Goal: Task Accomplishment & Management: Complete application form

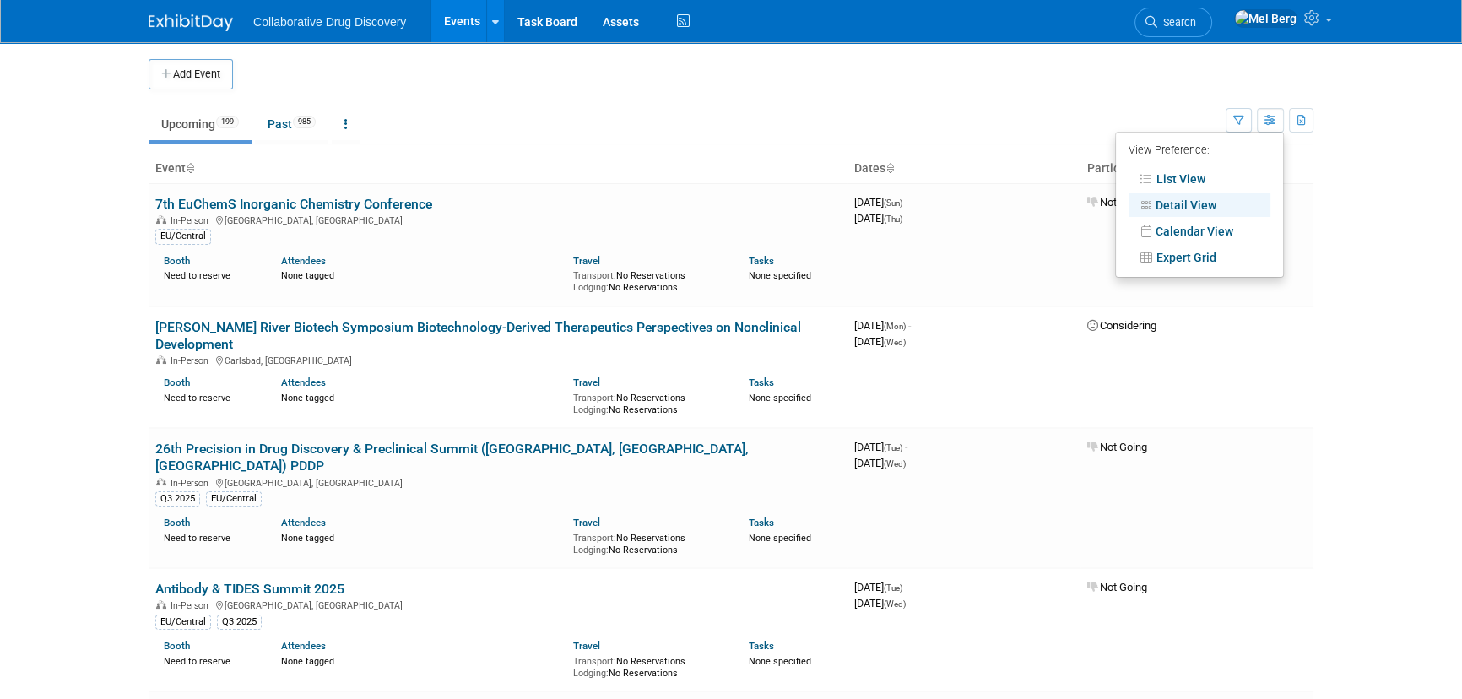
click at [189, 6] on div at bounding box center [201, 15] width 105 height 31
click at [189, 10] on link at bounding box center [201, 15] width 105 height 14
click at [178, 19] on img at bounding box center [191, 22] width 84 height 17
click at [223, 75] on button "Add Event" at bounding box center [191, 74] width 84 height 30
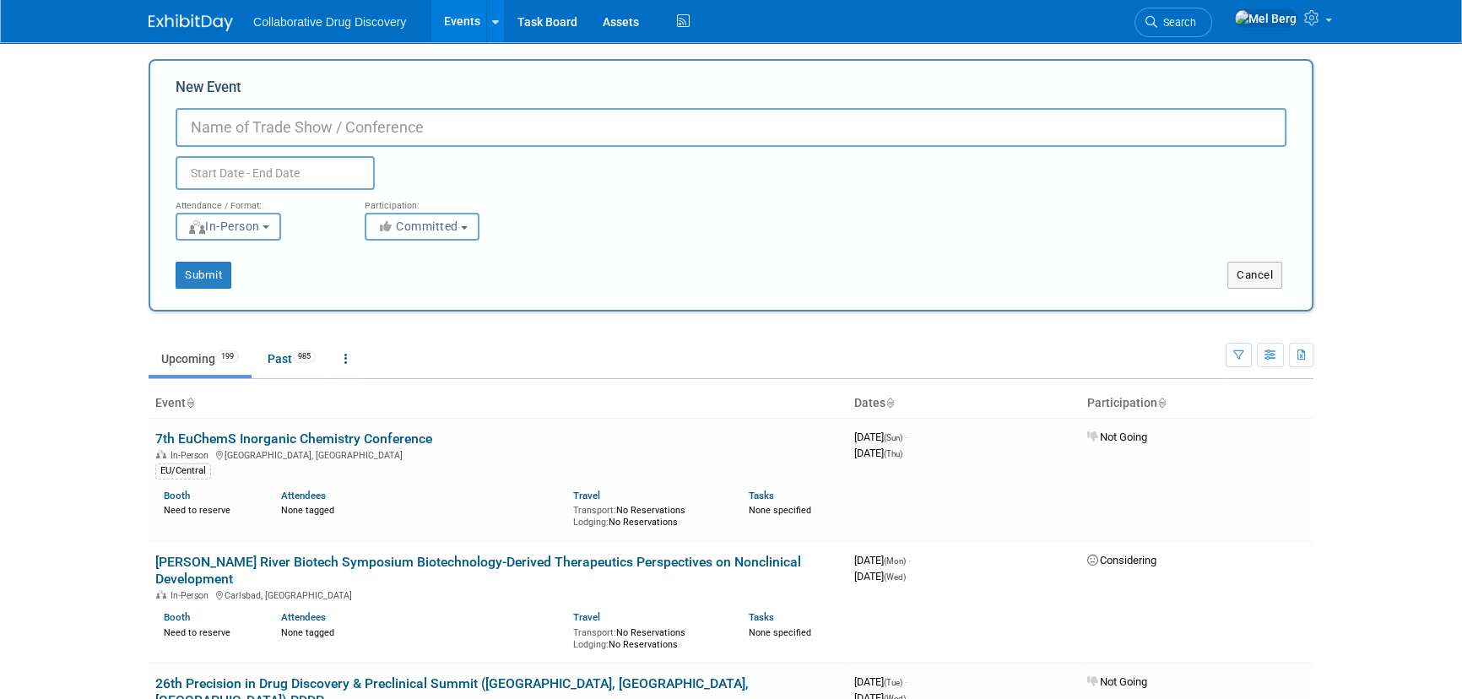
click at [252, 118] on input "New Event" at bounding box center [731, 127] width 1111 height 39
type input "new test event"
click at [264, 175] on input "text" at bounding box center [275, 173] width 199 height 34
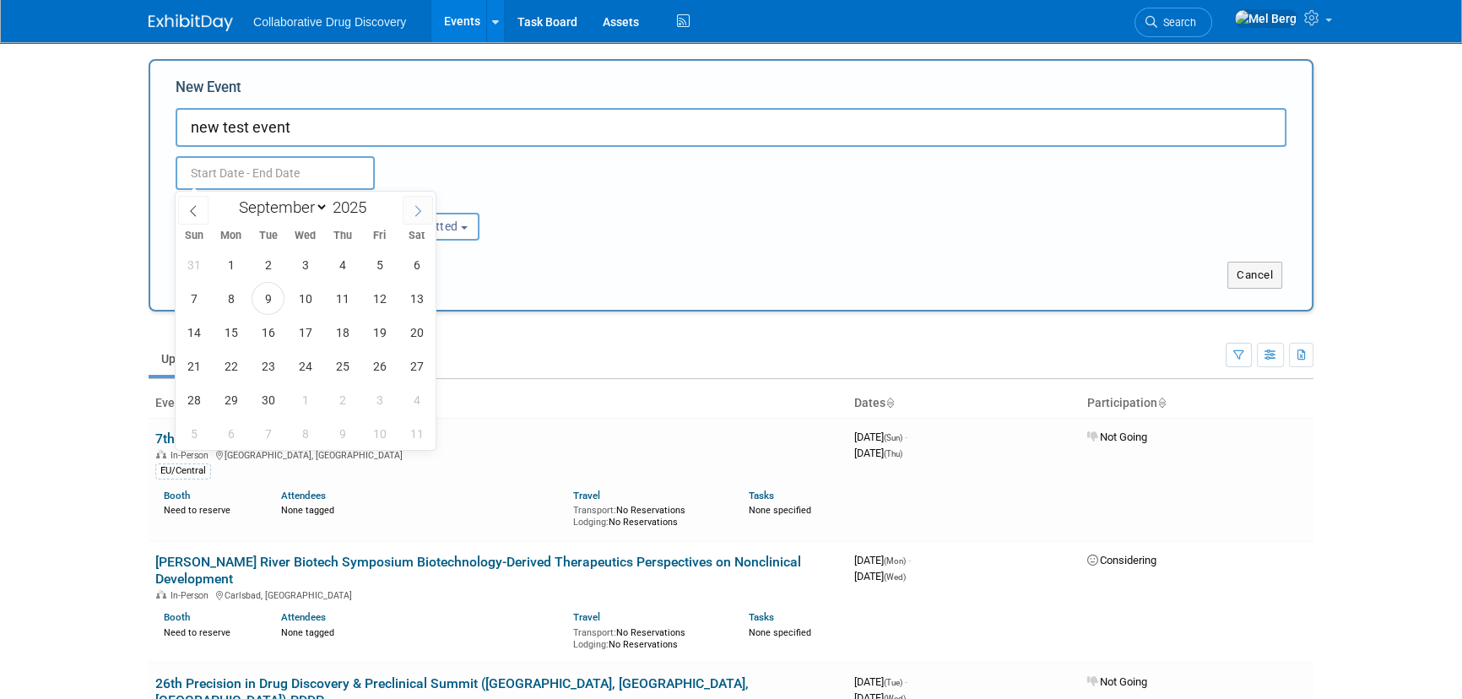
click at [410, 215] on span at bounding box center [418, 210] width 30 height 29
select select "11"
click at [310, 392] on span "31" at bounding box center [305, 399] width 33 height 33
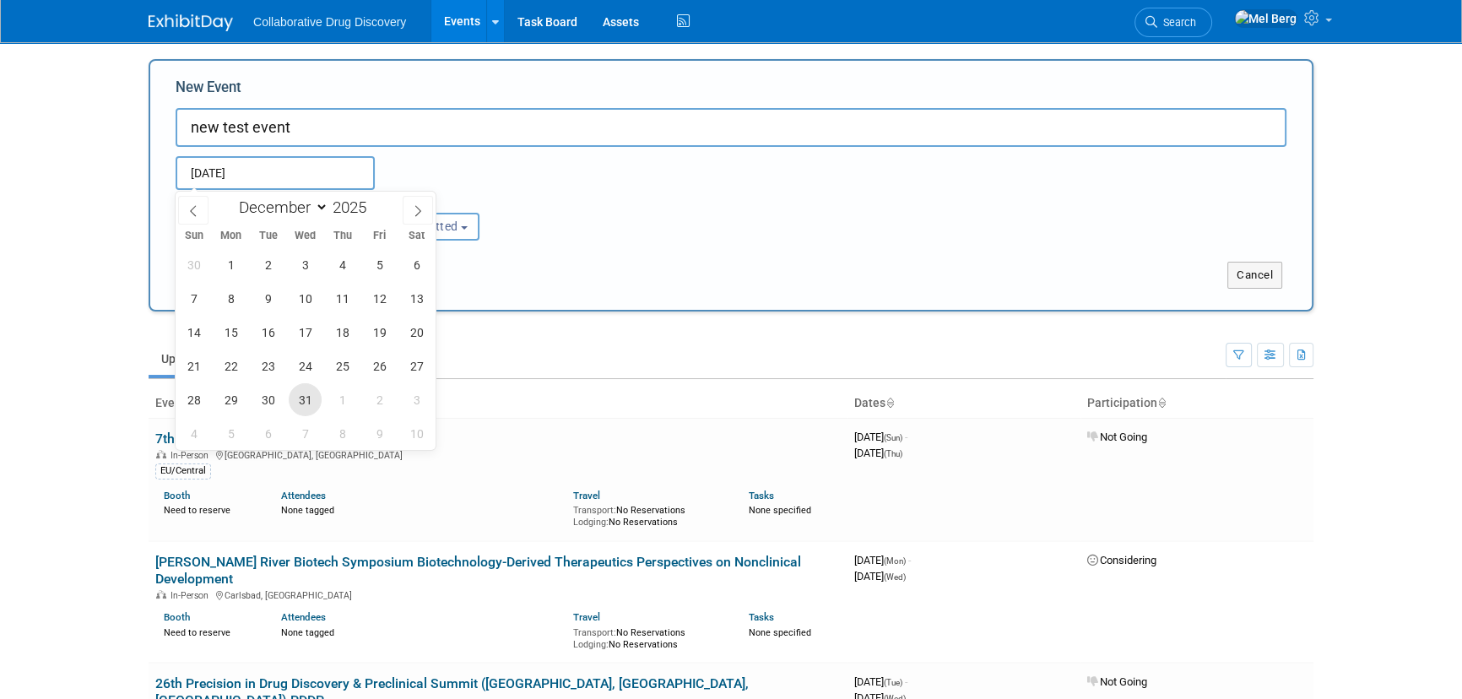
type input "[DATE] to [DATE]"
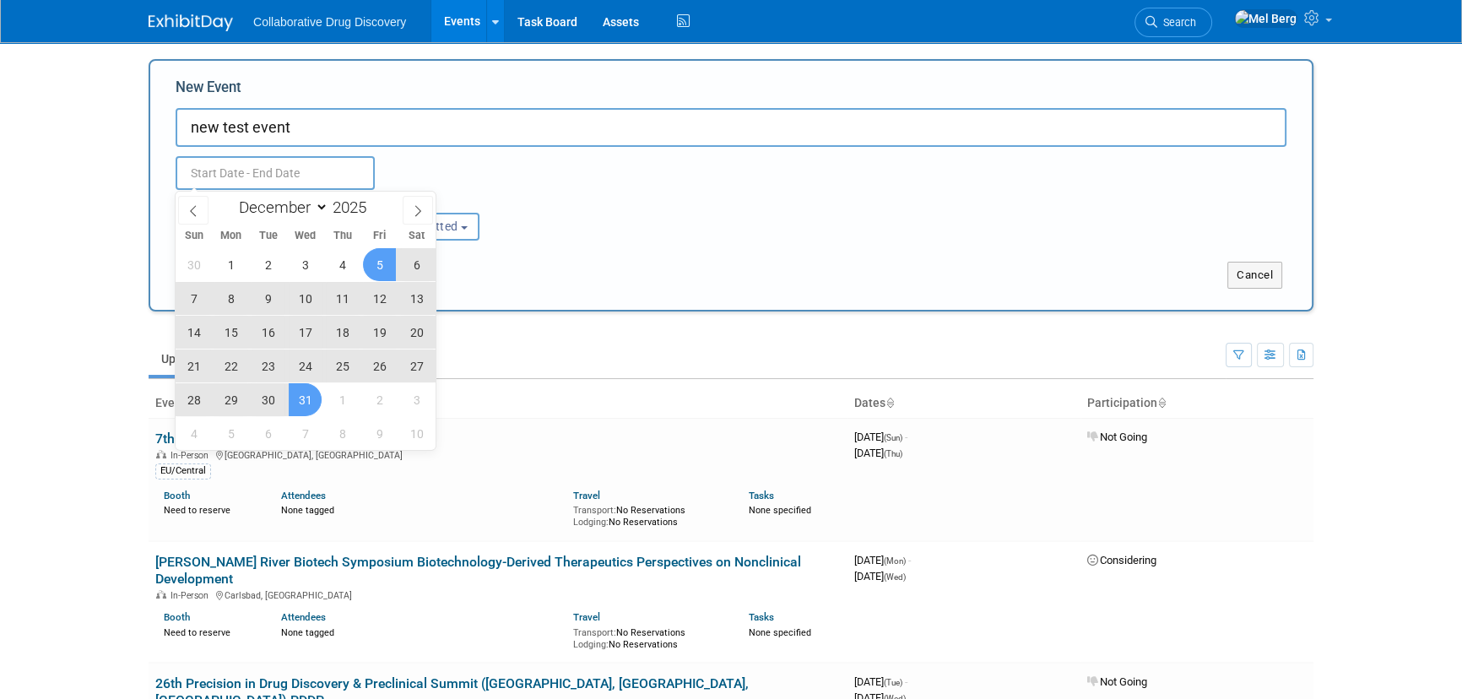
type input "[DATE] to [DATE]"
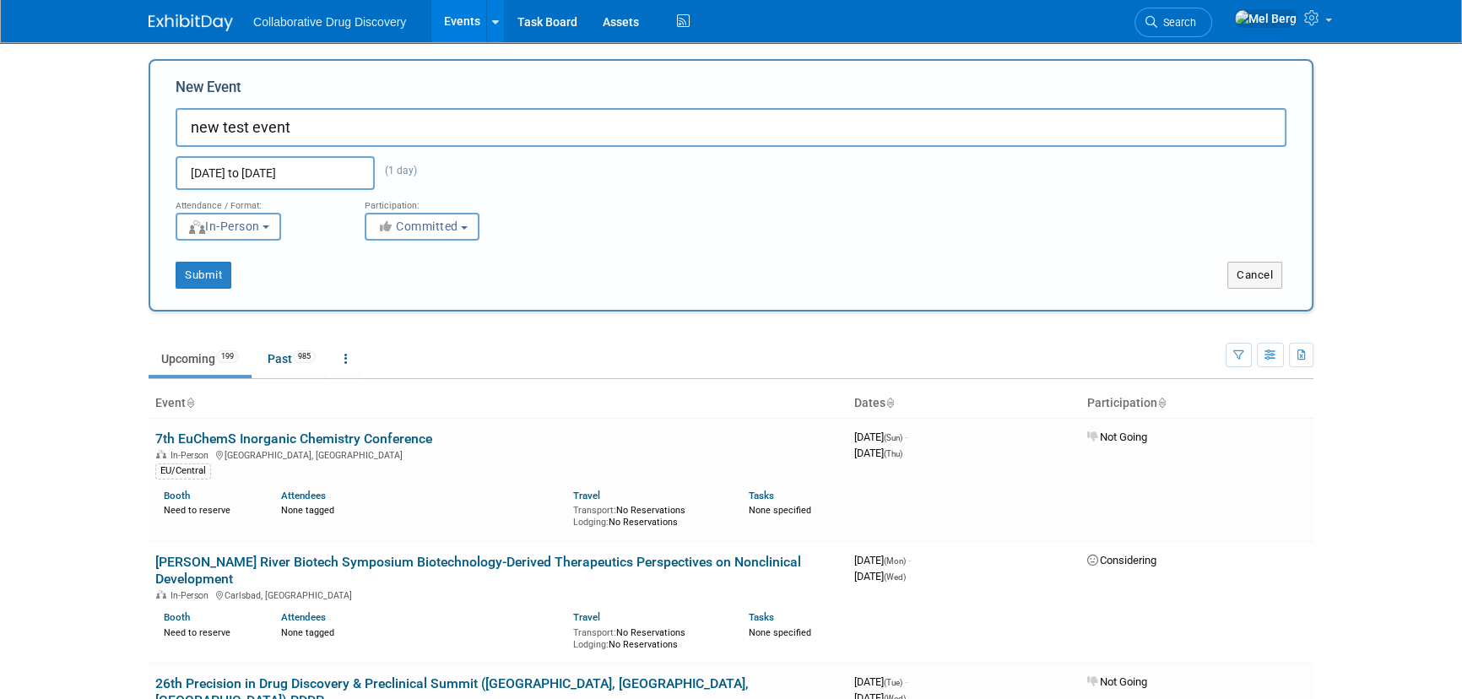
click at [480, 181] on div "Dec 31, 2025 to Dec 31, 2025 (1 day) Duplicate Event Warning" at bounding box center [731, 168] width 1137 height 43
click at [443, 231] on span "Committed" at bounding box center [418, 227] width 82 height 14
click at [441, 287] on label "Considering" at bounding box center [429, 290] width 111 height 22
click at [381, 287] on input "Considering" at bounding box center [375, 290] width 11 height 11
select select "2"
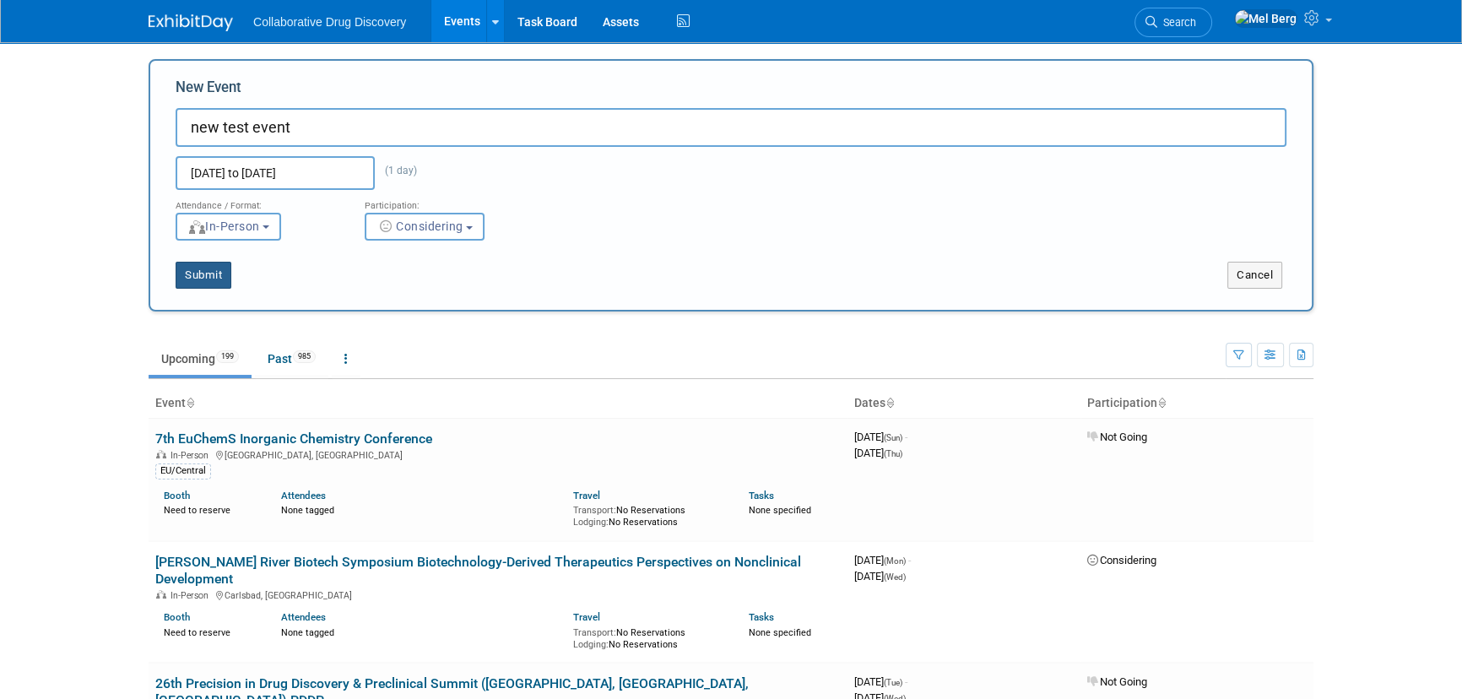
click at [202, 275] on button "Submit" at bounding box center [204, 275] width 56 height 27
click at [193, 276] on button "Submit" at bounding box center [204, 275] width 56 height 27
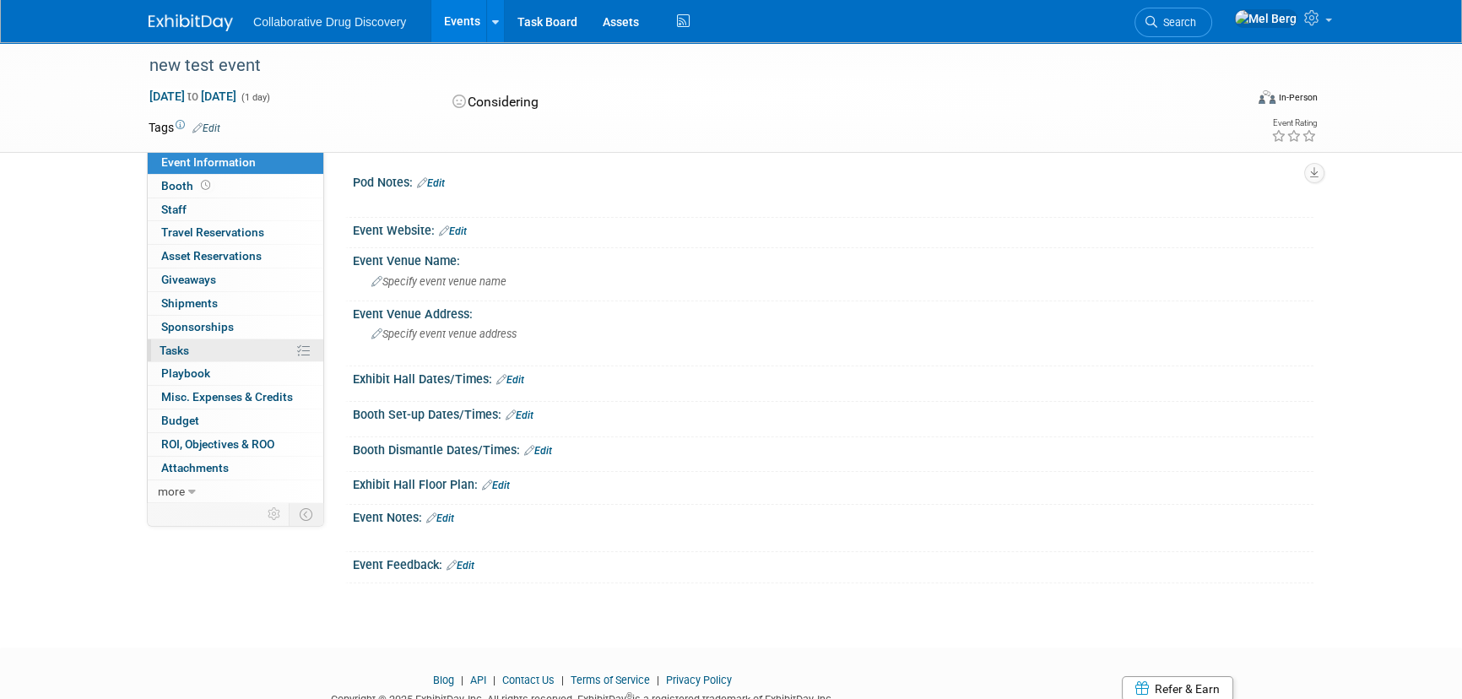
click at [188, 345] on span "Tasks 0%" at bounding box center [175, 351] width 30 height 14
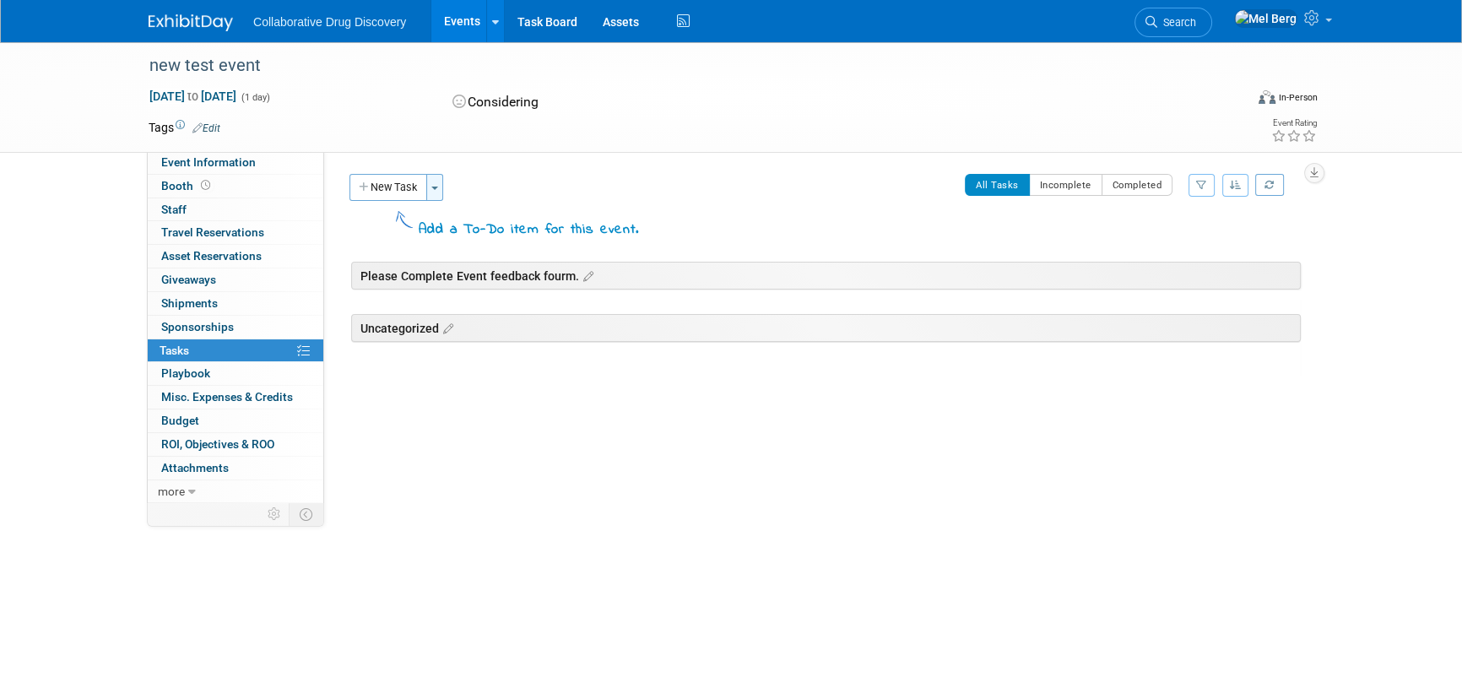
click at [435, 188] on span "button" at bounding box center [434, 188] width 7 height 3
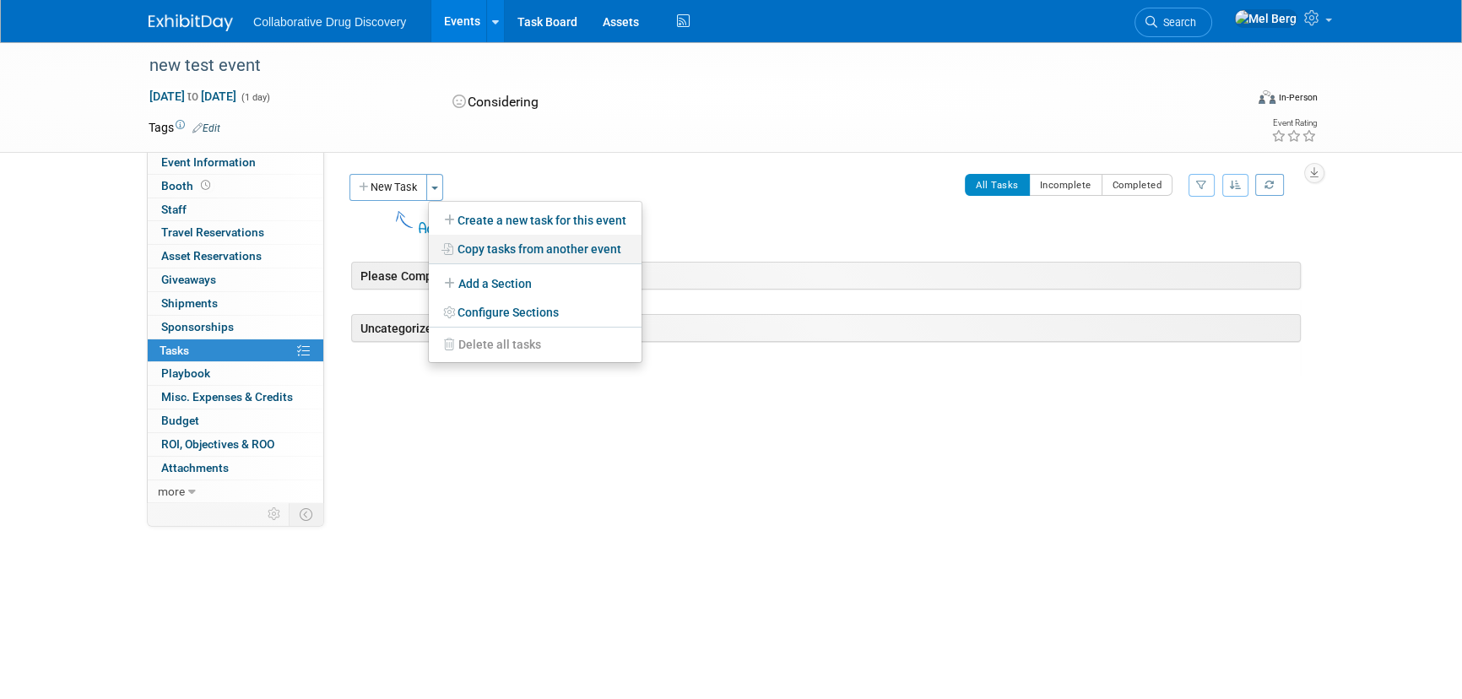
click at [581, 247] on link "Copy tasks from another event" at bounding box center [535, 249] width 213 height 29
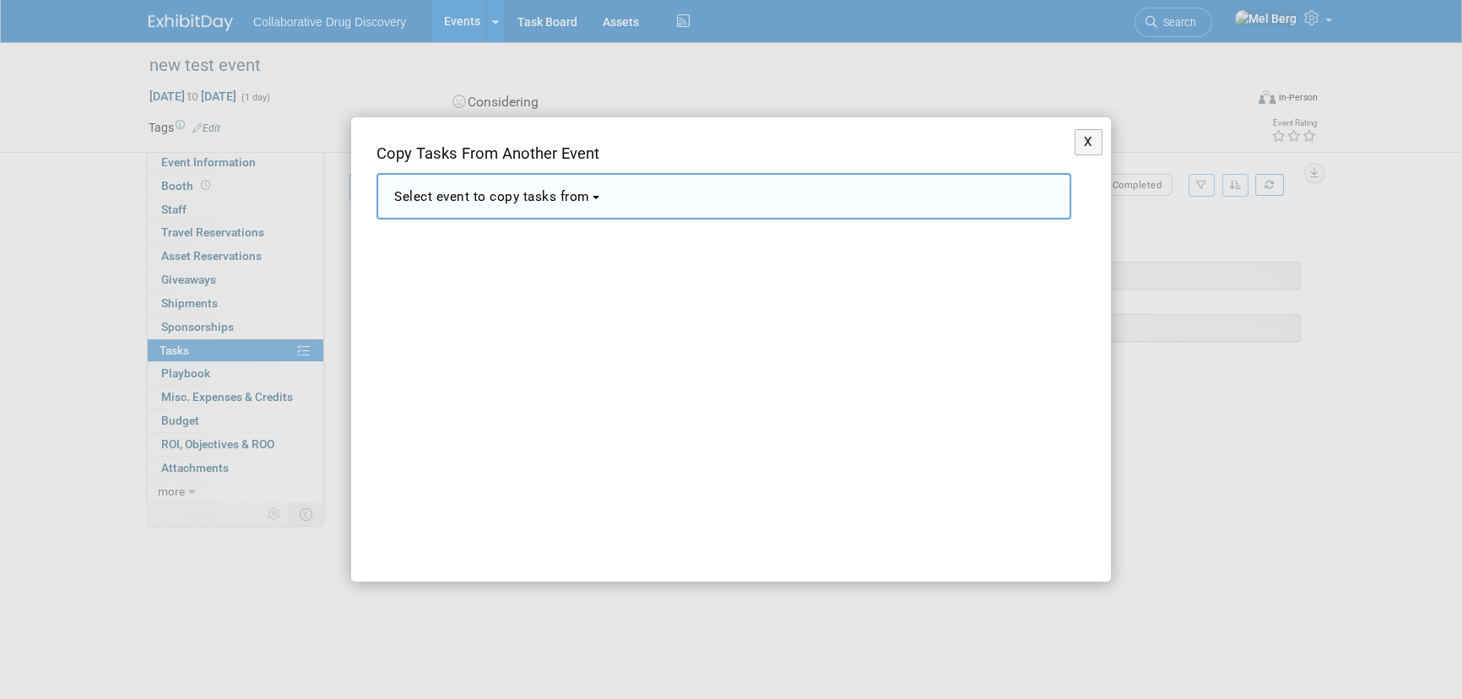
click at [633, 185] on button "Select event to copy tasks from" at bounding box center [724, 196] width 695 height 46
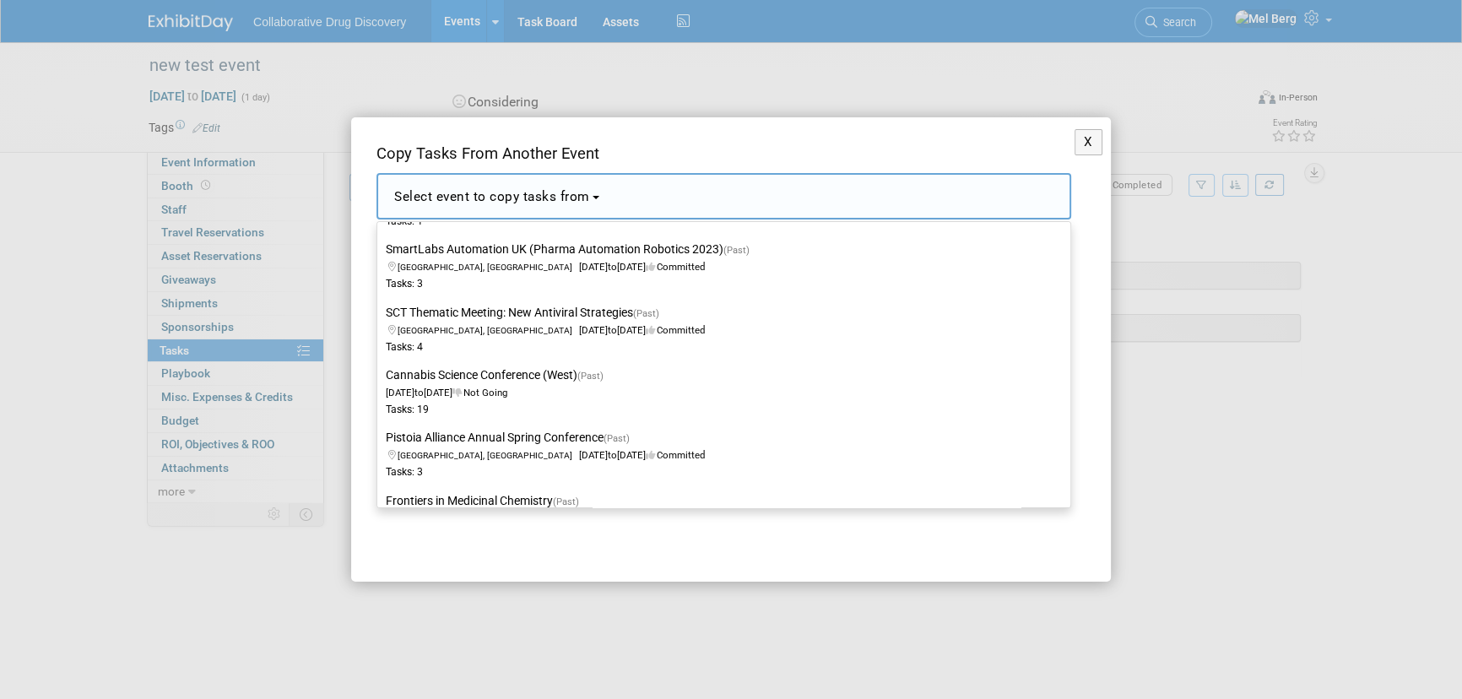
scroll to position [19351, 0]
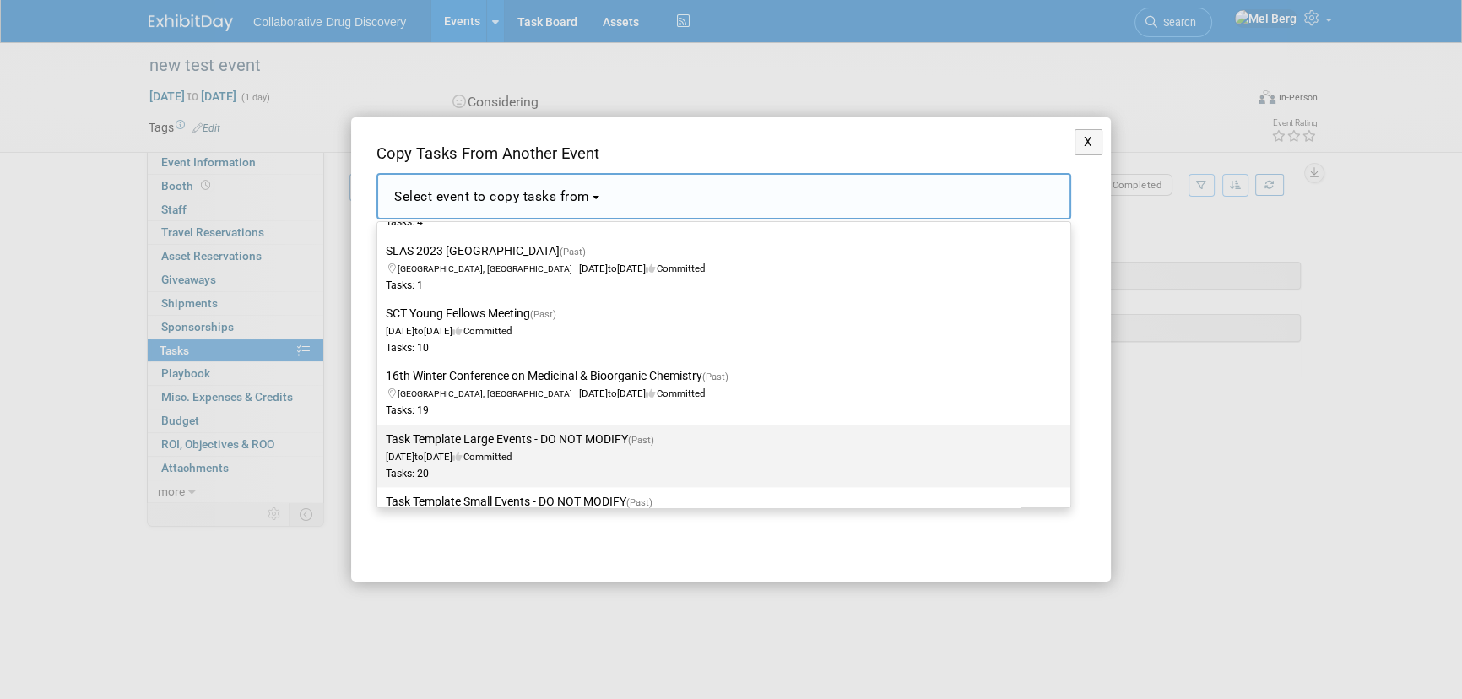
click at [638, 428] on label "Task Template Large Events - DO NOT MODIFY (Past) Jan 1, 2023 to Jan 1, 2023 Co…" at bounding box center [720, 456] width 668 height 56
click at [380, 434] on input "Task Template Large Events - DO NOT MODIFY (Past) Jan 1, 2023 to Jan 1, 2023 Co…" at bounding box center [374, 439] width 11 height 11
select select "11084890"
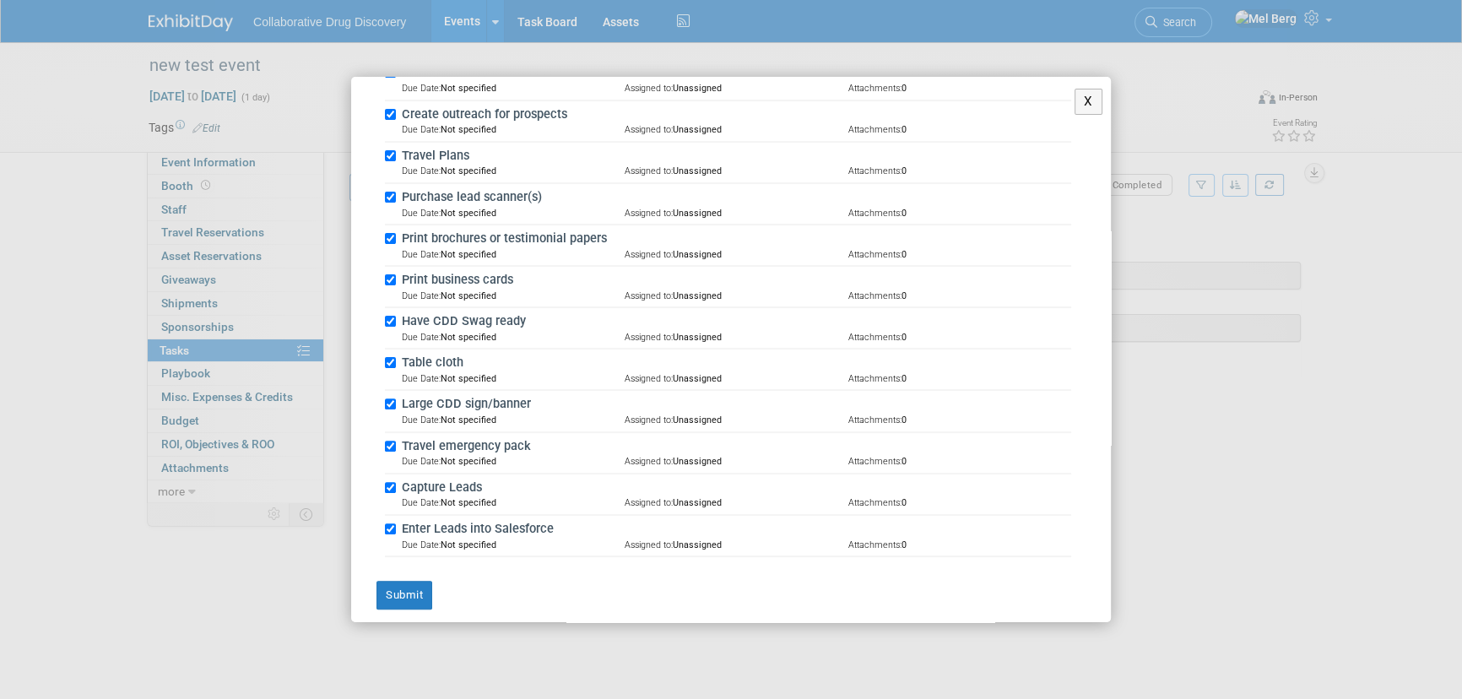
scroll to position [712, 0]
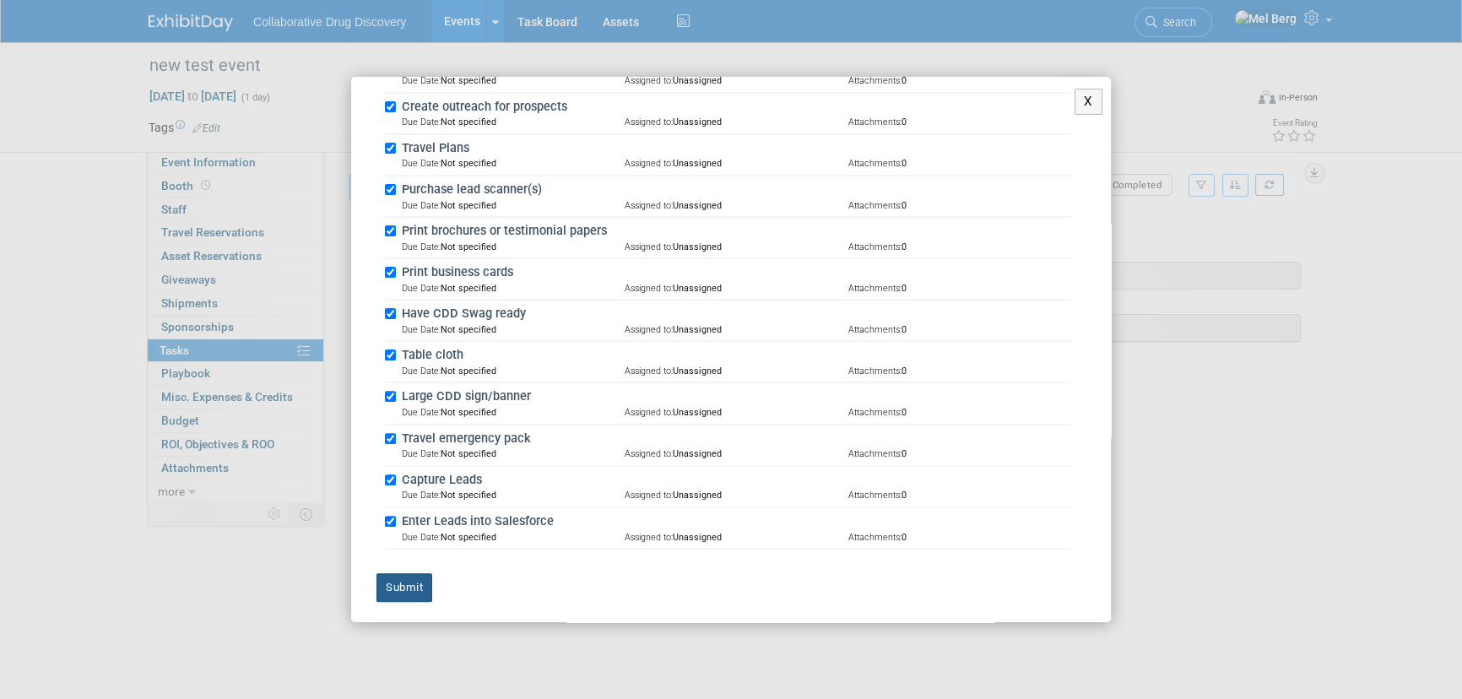
click at [393, 581] on button "Submit" at bounding box center [405, 587] width 56 height 29
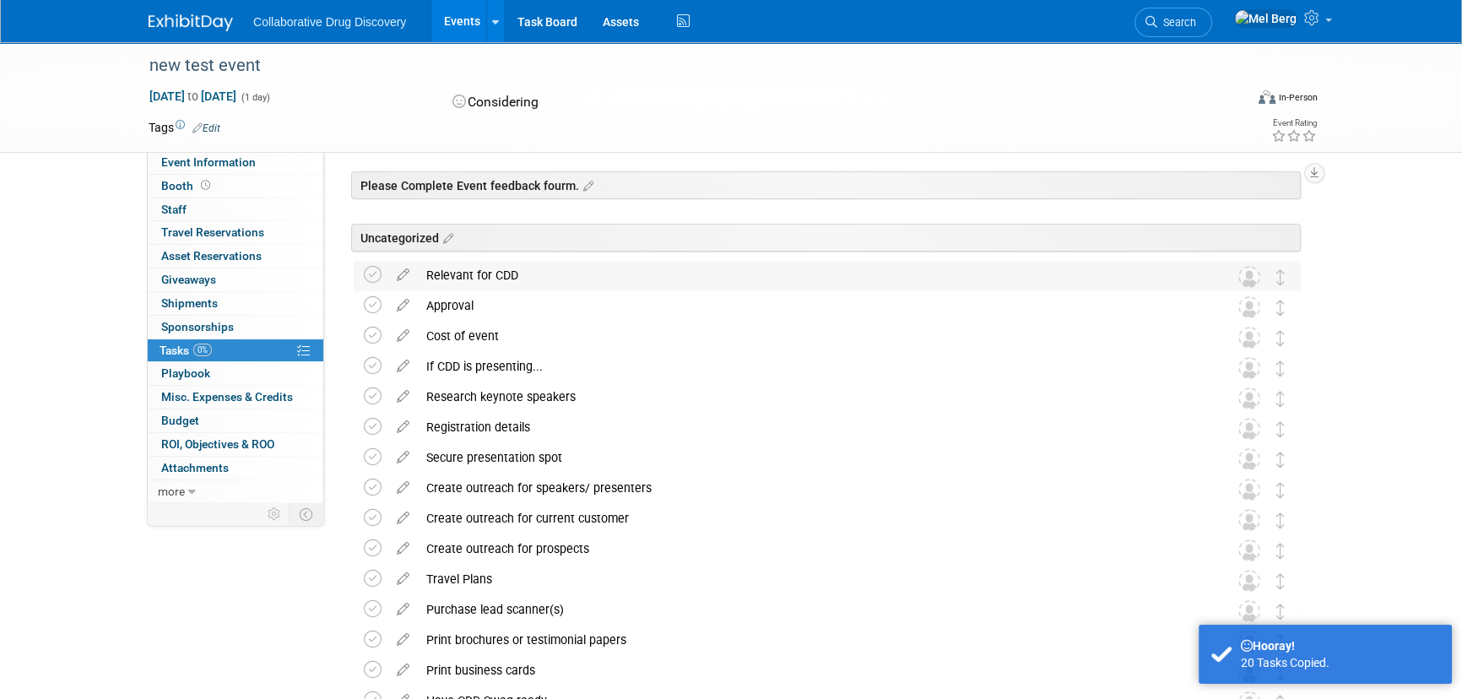
scroll to position [0, 0]
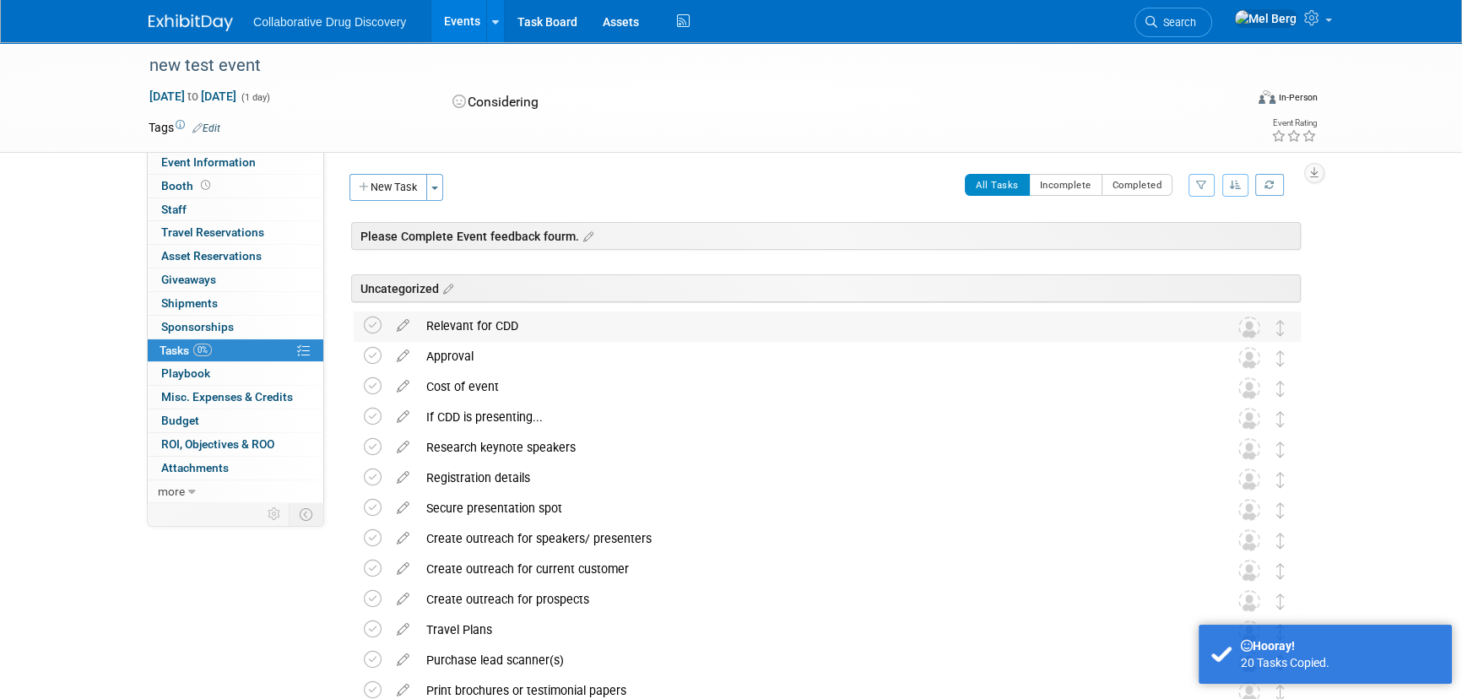
click at [1242, 331] on img at bounding box center [1250, 328] width 22 height 22
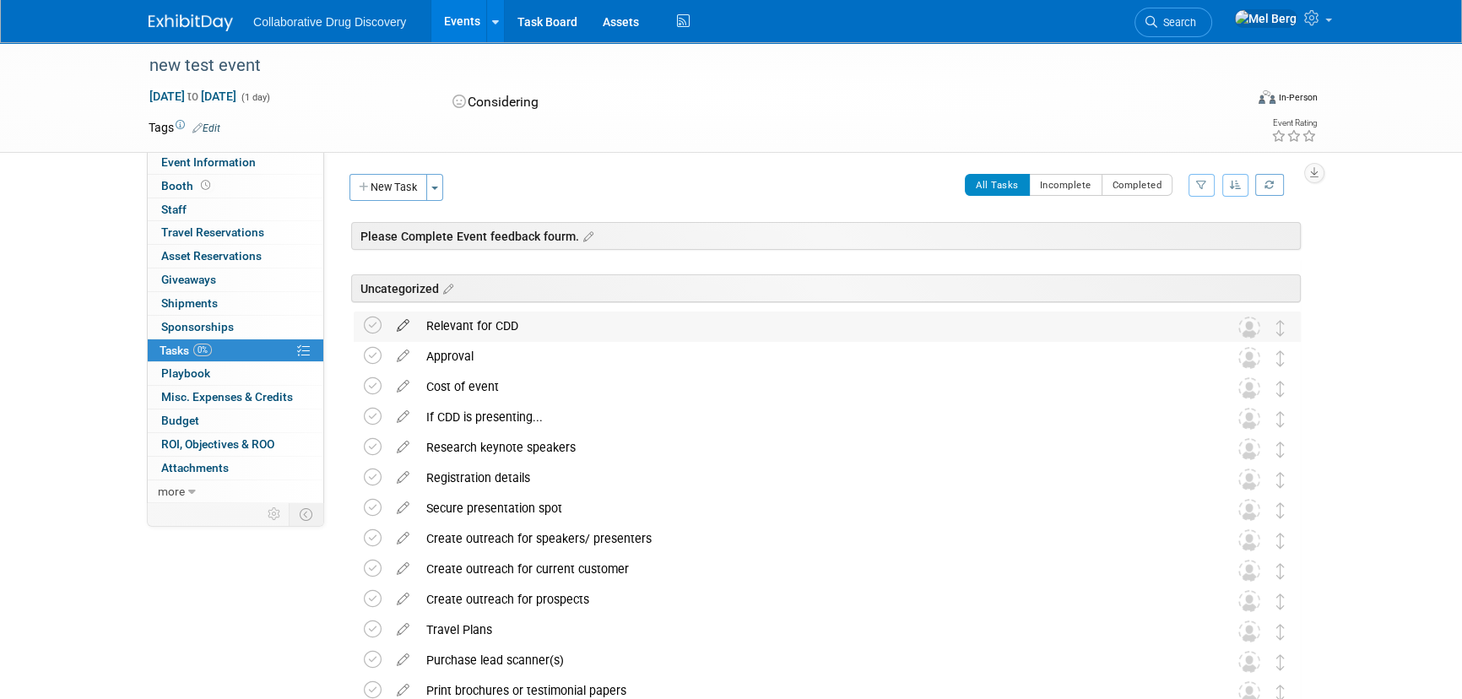
click at [401, 324] on icon at bounding box center [403, 322] width 30 height 21
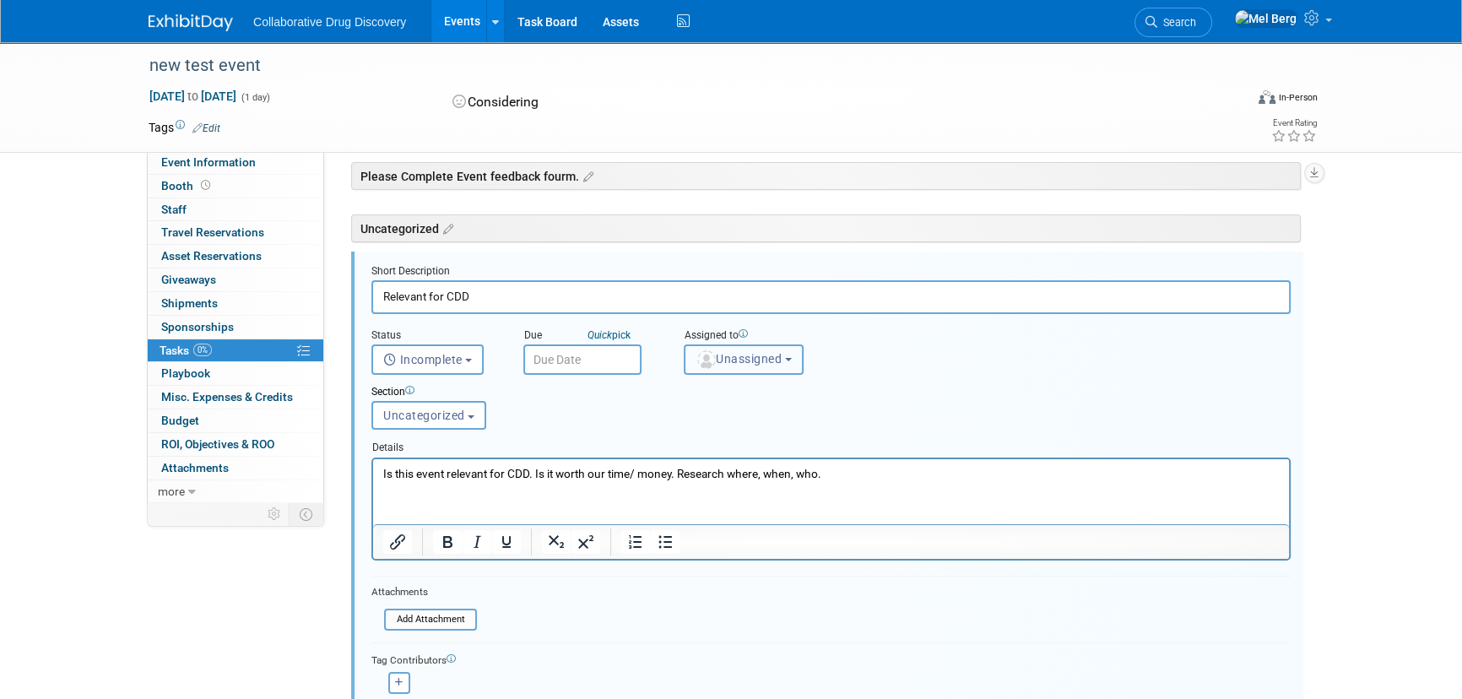
click at [744, 362] on span "Unassigned" at bounding box center [739, 359] width 86 height 14
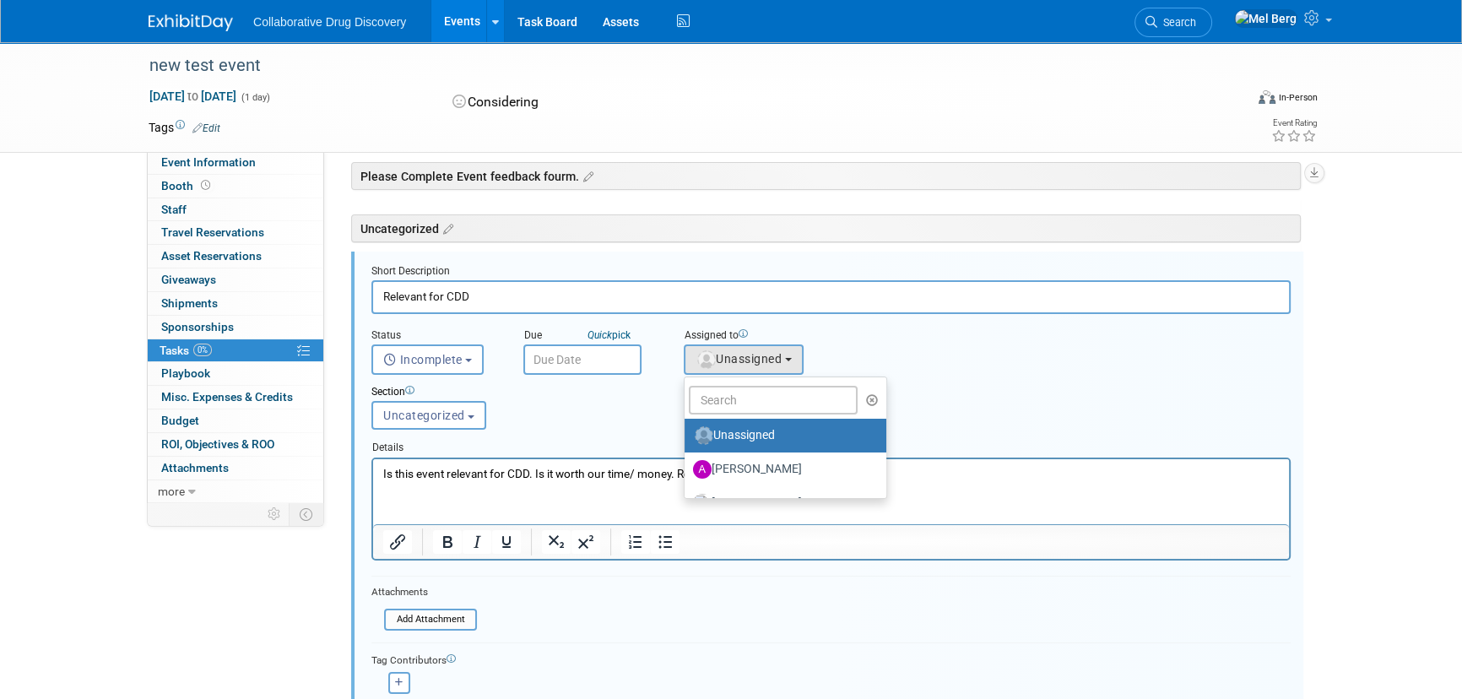
click at [1055, 106] on div "Dec 31, 2025 to Dec 31, 2025 (1 day) Dec 31, 2025 to Dec 31, 2025 Considering V…" at bounding box center [733, 103] width 1195 height 30
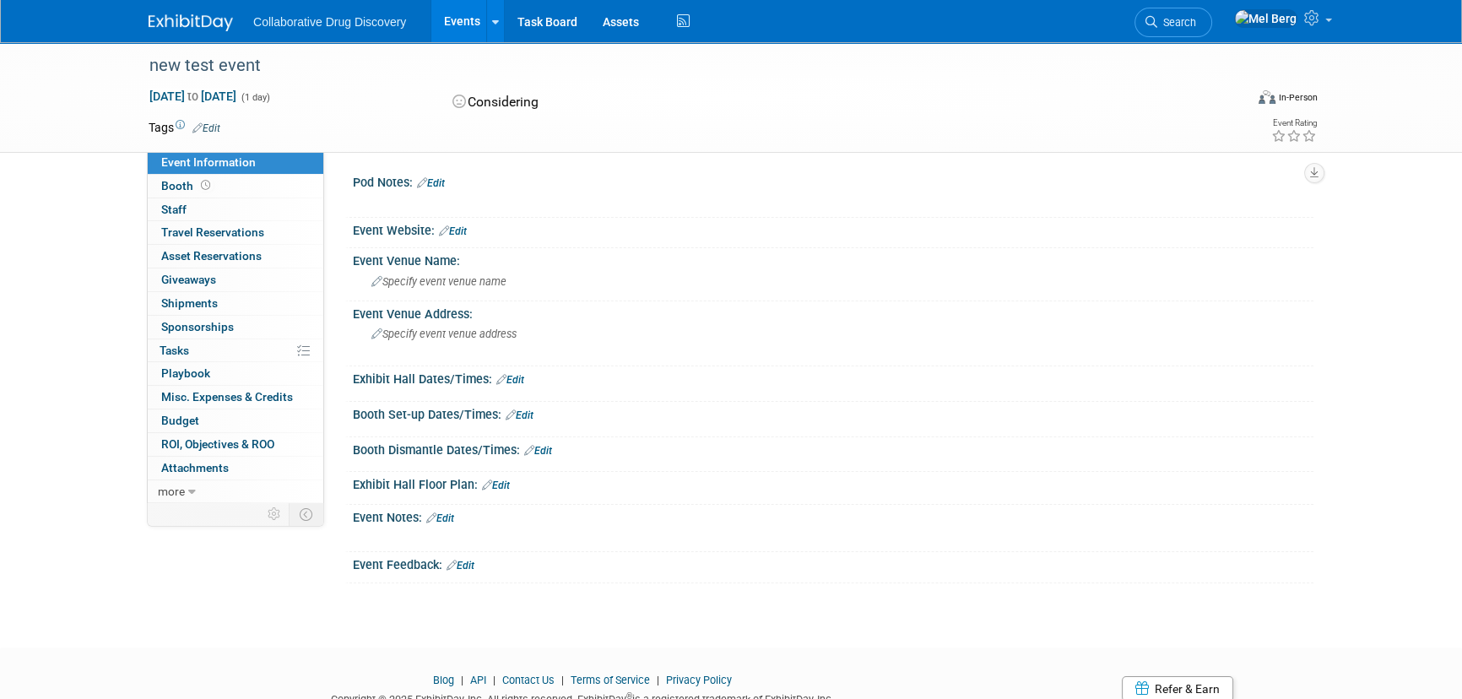
click at [220, 126] on link "Edit" at bounding box center [207, 128] width 28 height 12
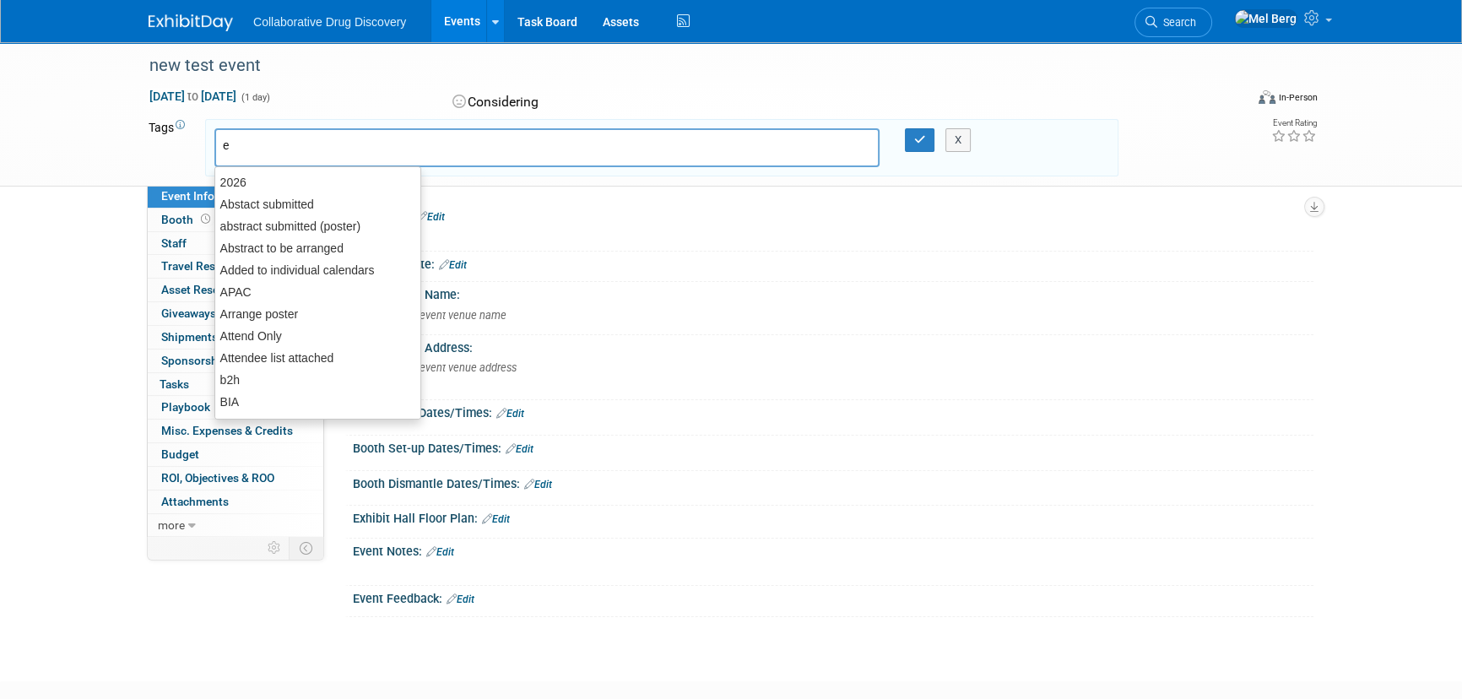
type input "eu"
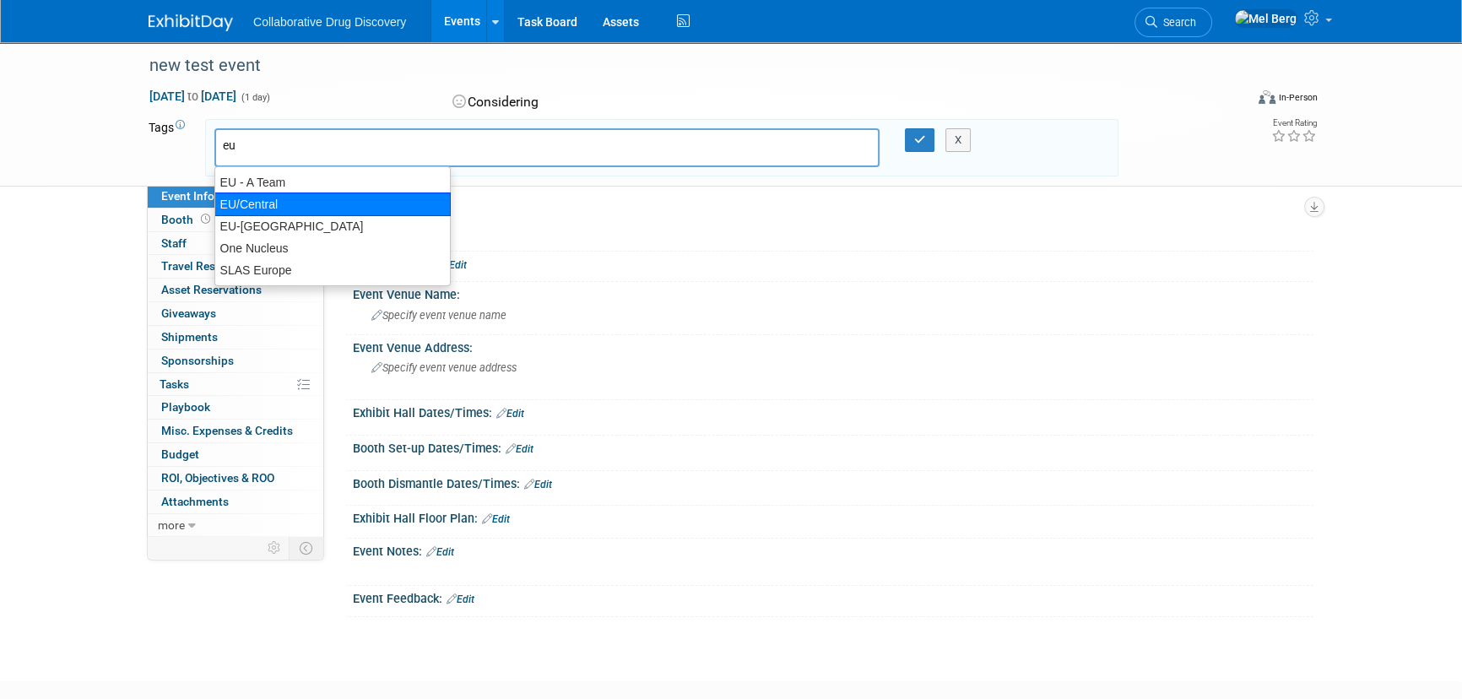
click at [263, 209] on div "EU/Central" at bounding box center [332, 205] width 236 height 24
type input "EU/Central"
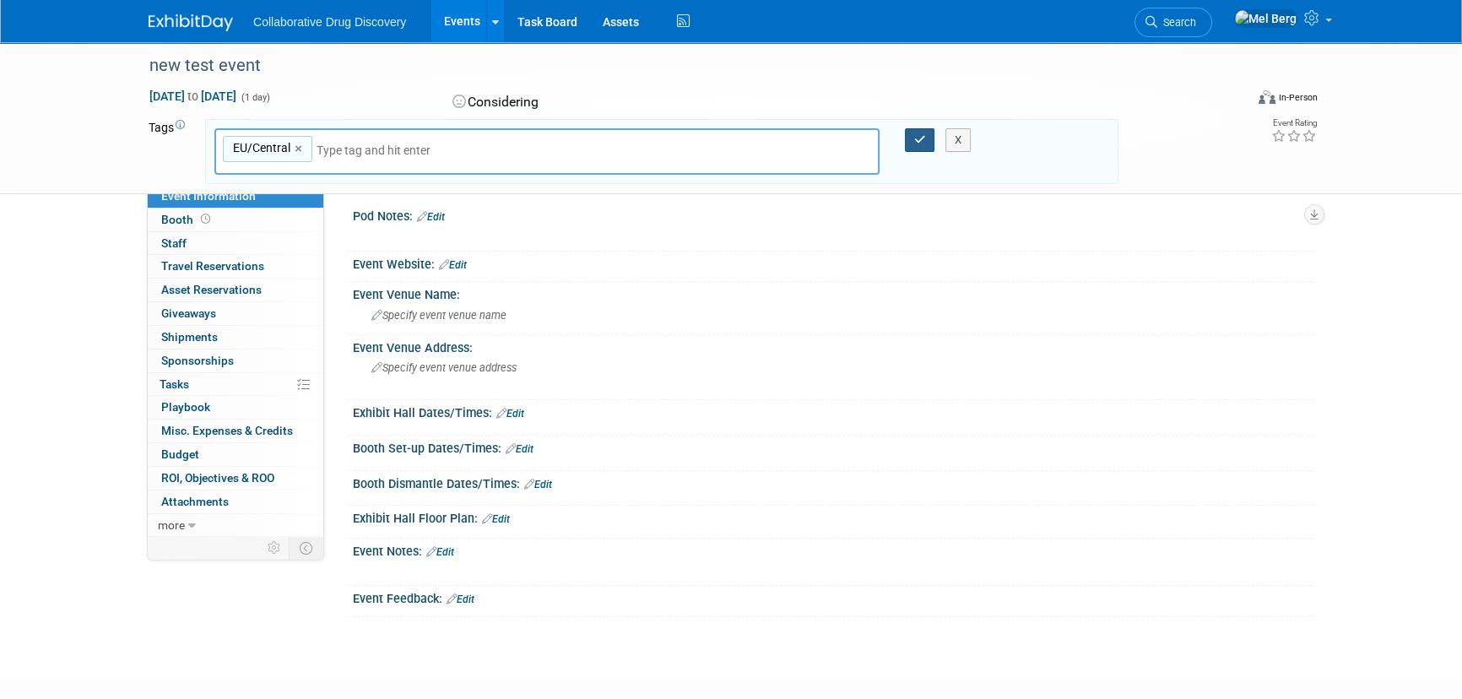
click at [920, 137] on icon "button" at bounding box center [920, 139] width 12 height 11
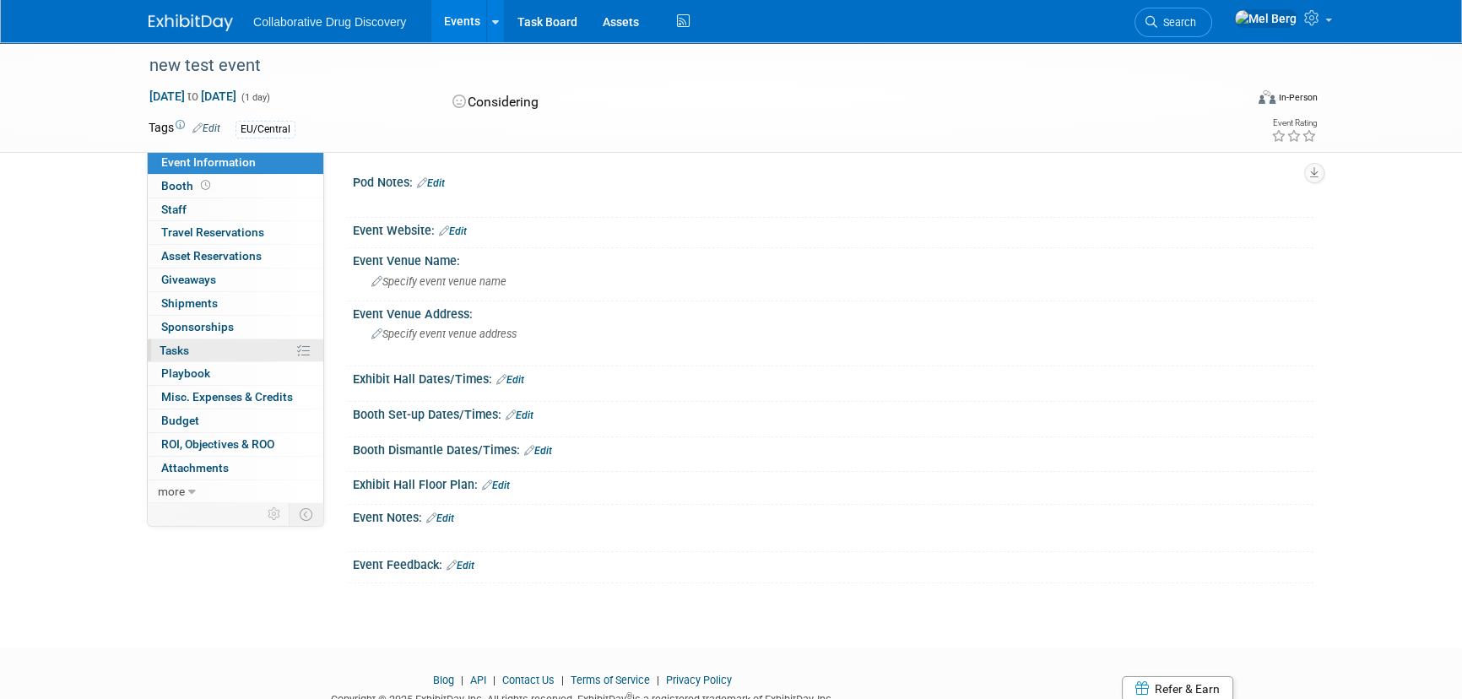
click at [186, 350] on span "Tasks 0%" at bounding box center [175, 351] width 30 height 14
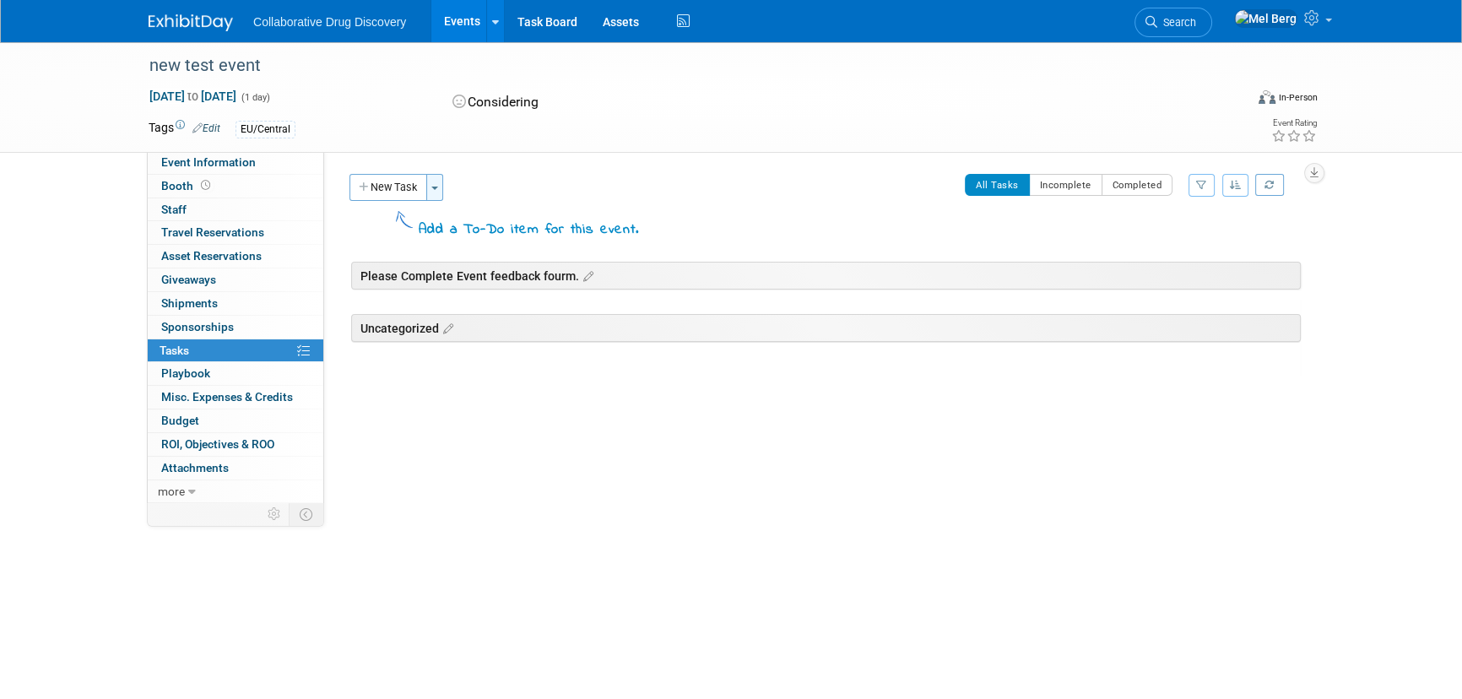
click at [437, 195] on button "Toggle Dropdown" at bounding box center [434, 187] width 17 height 27
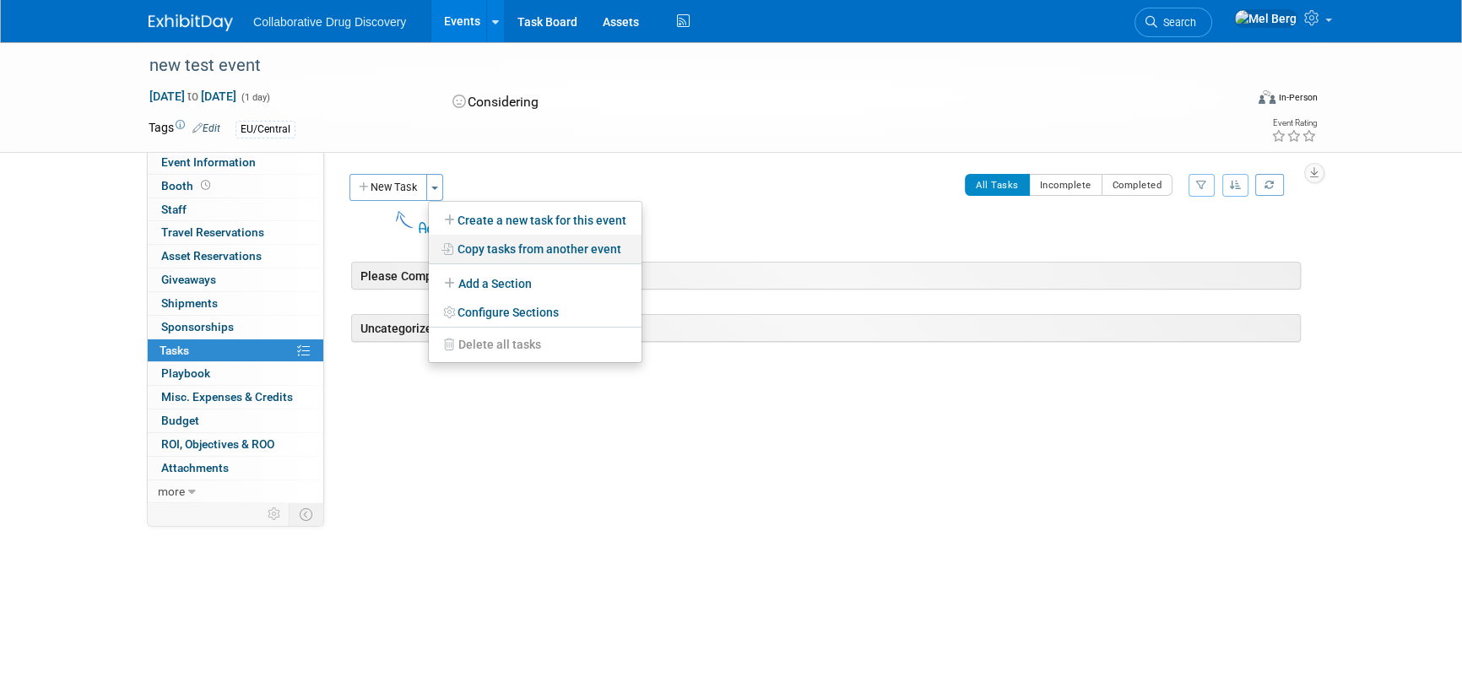
click at [558, 253] on link "Copy tasks from another event" at bounding box center [535, 249] width 213 height 29
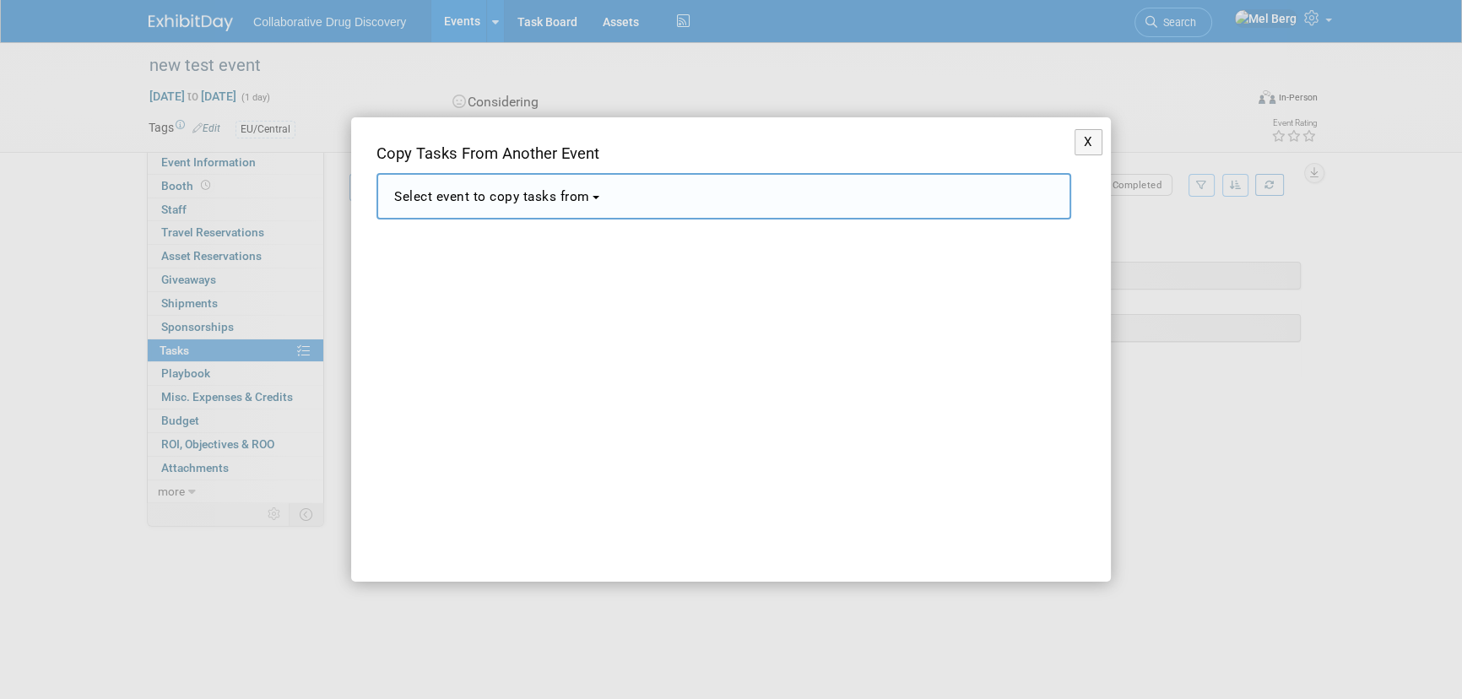
click at [693, 198] on button "Select event to copy tasks from" at bounding box center [724, 196] width 695 height 46
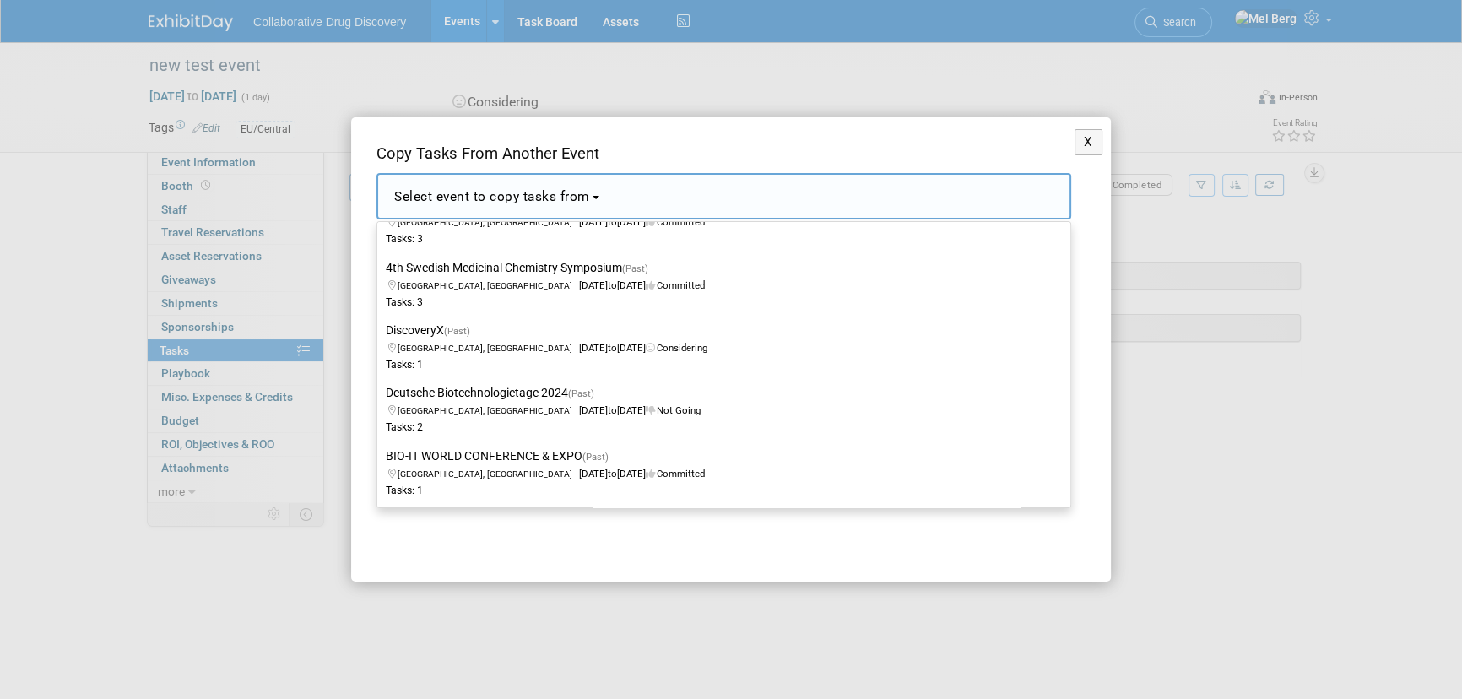
scroll to position [19413, 0]
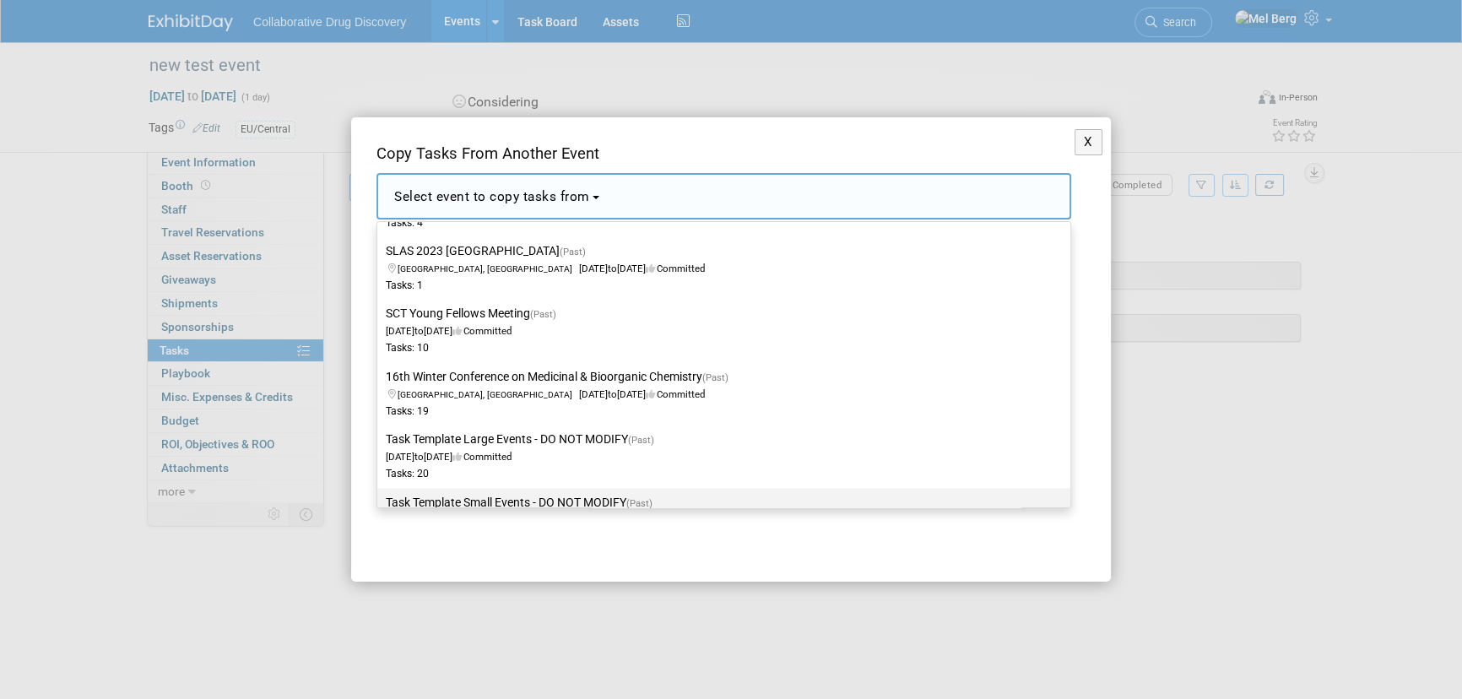
click at [574, 497] on span "[DATE] to [DATE] Committed" at bounding box center [524, 511] width 277 height 29
click at [380, 497] on input "Task Template Small Events - DO NOT MODIFY (Past) [DATE] to [DATE] Committed Ta…" at bounding box center [374, 502] width 11 height 11
select select "11085325"
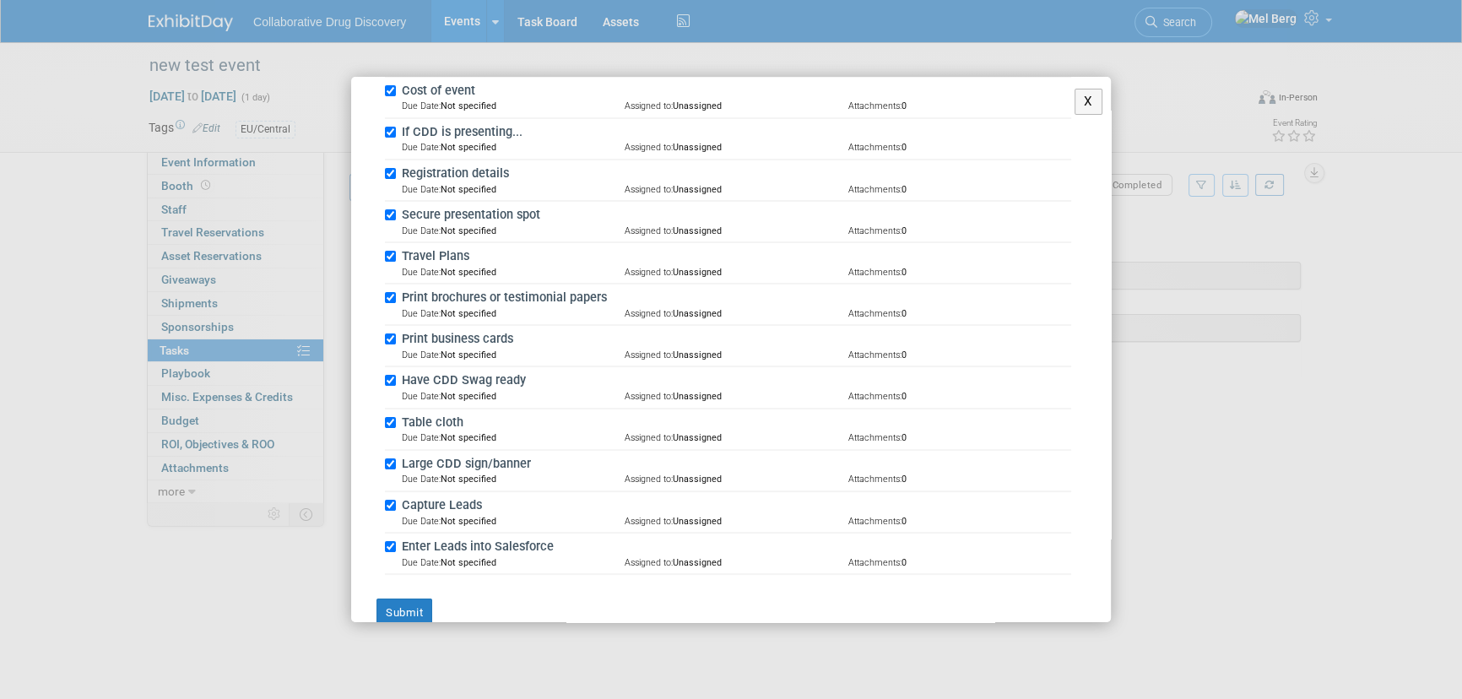
scroll to position [398, 0]
click at [390, 602] on button "Submit" at bounding box center [405, 611] width 56 height 29
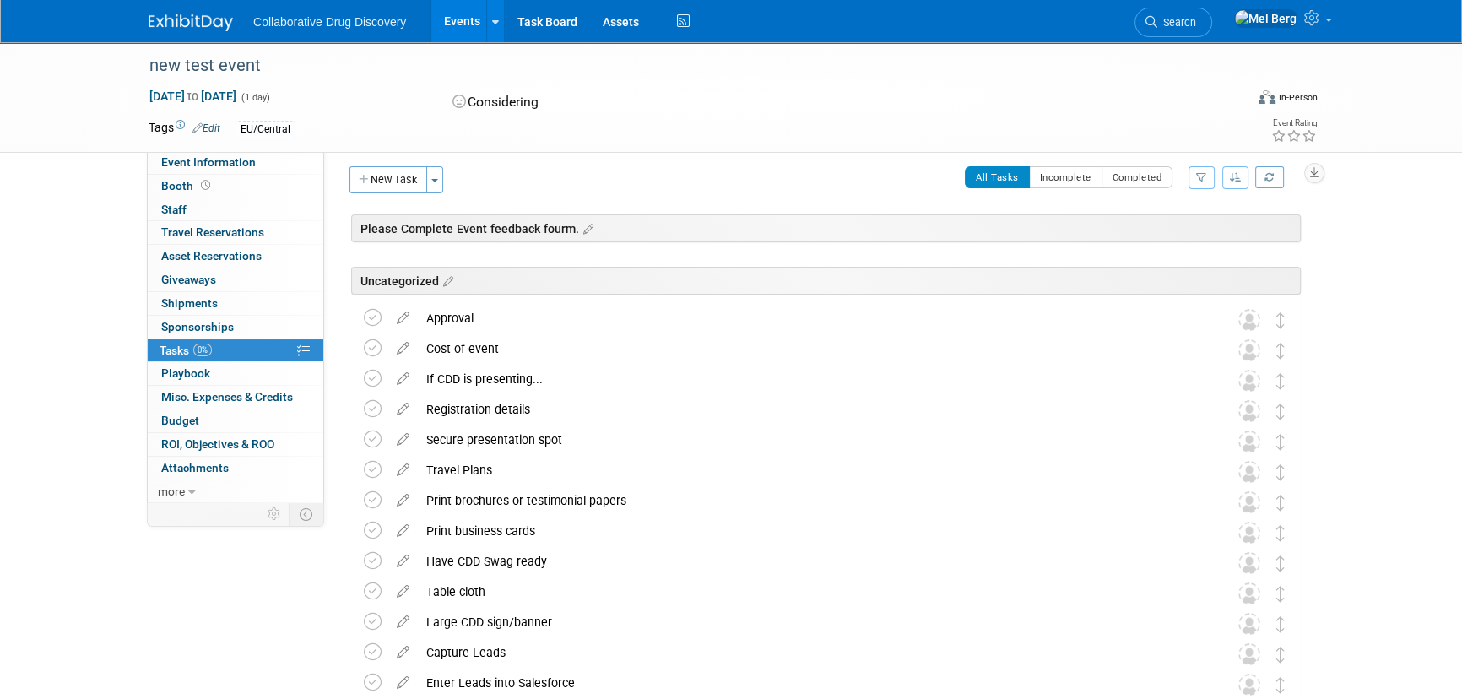
scroll to position [0, 0]
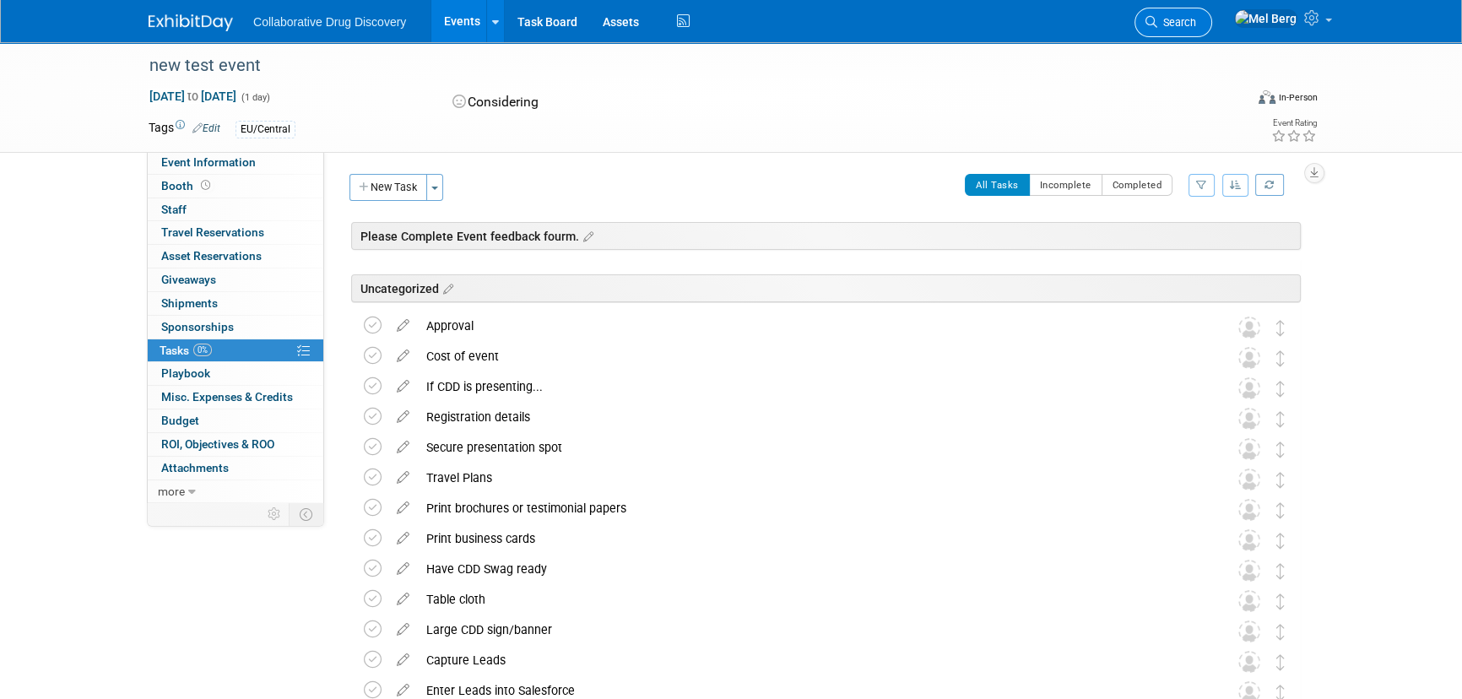
click at [1202, 14] on link "Search" at bounding box center [1174, 23] width 78 height 30
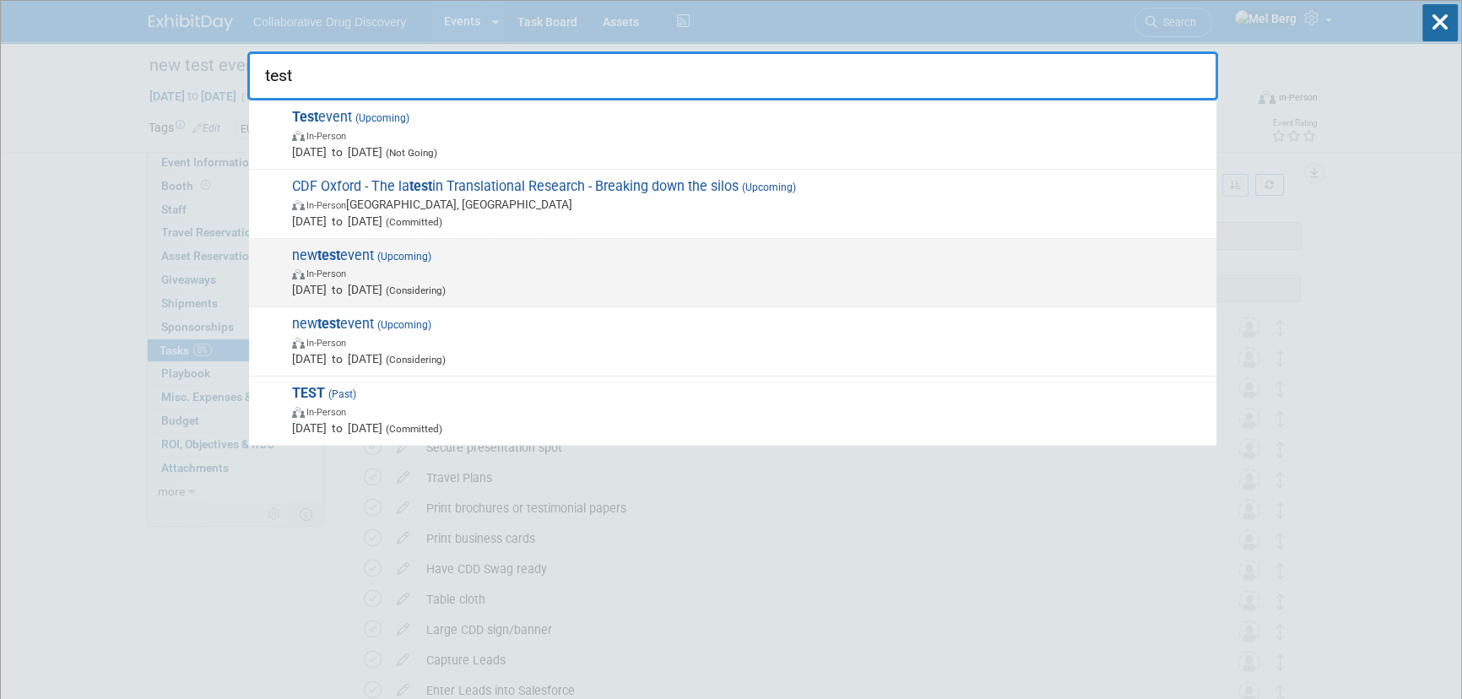
type input "test"
click at [656, 276] on span "In-Person" at bounding box center [750, 272] width 916 height 17
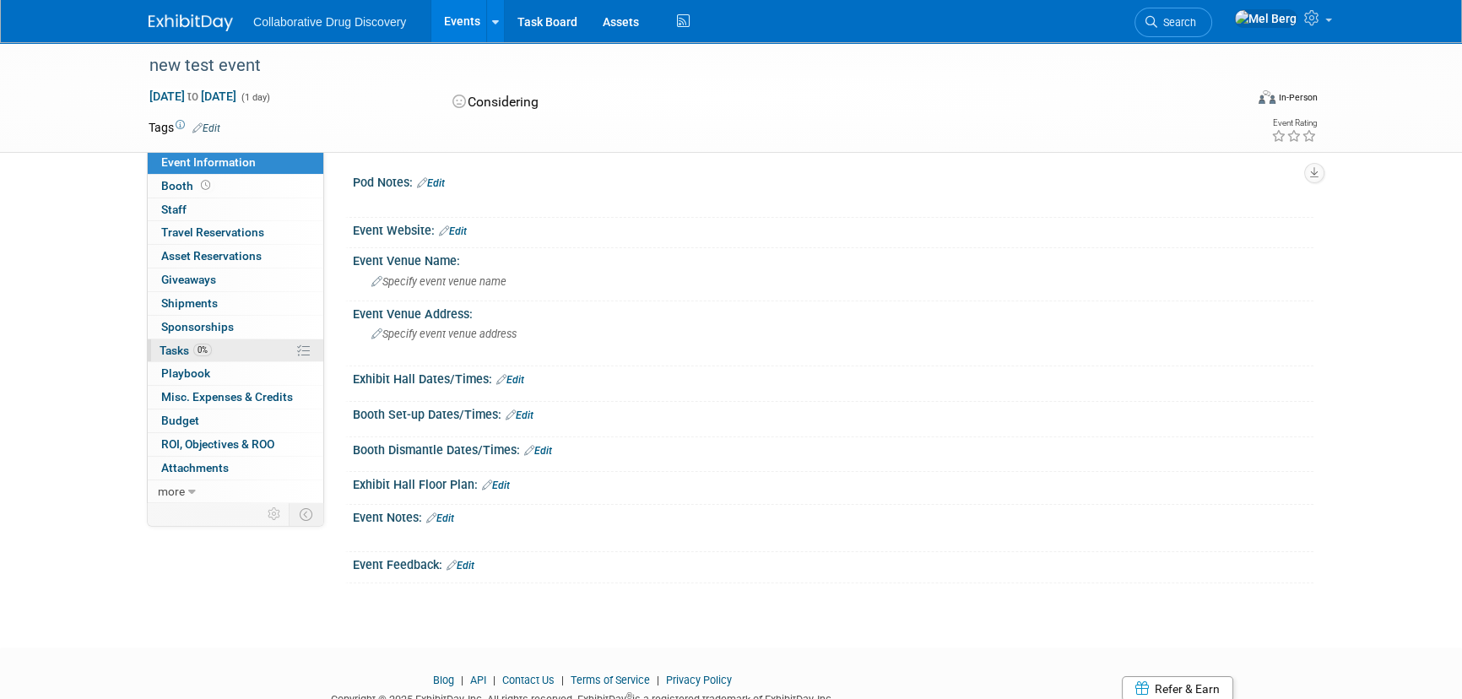
click at [177, 340] on link "0% Tasks 0%" at bounding box center [236, 350] width 176 height 23
